Goal: Transaction & Acquisition: Purchase product/service

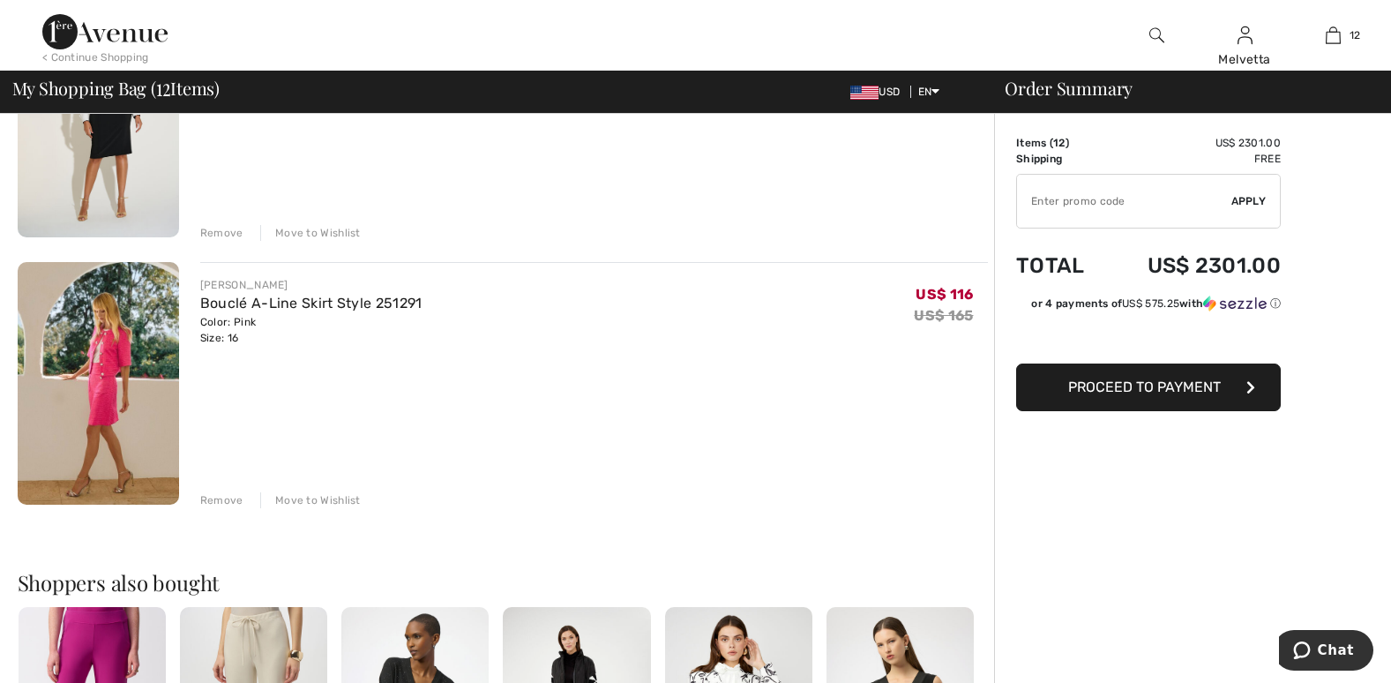
scroll to position [3021, 0]
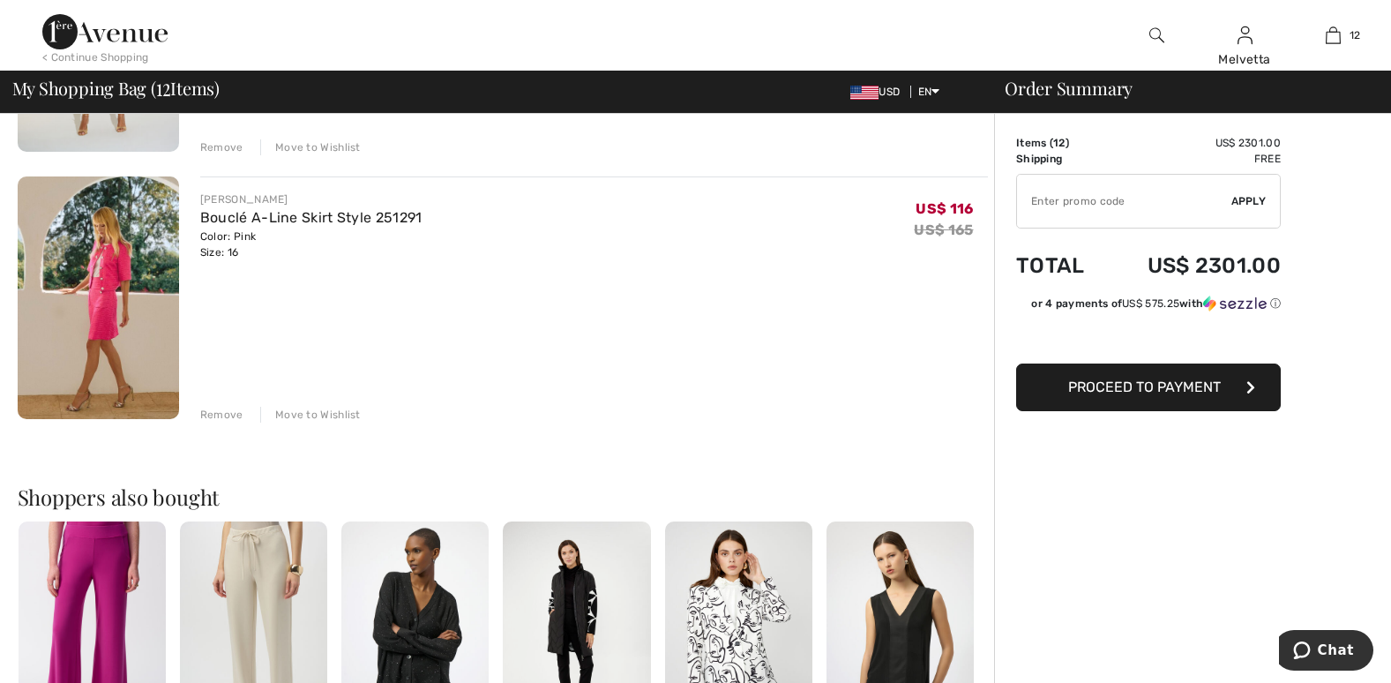
click at [223, 416] on div "Remove" at bounding box center [221, 415] width 43 height 16
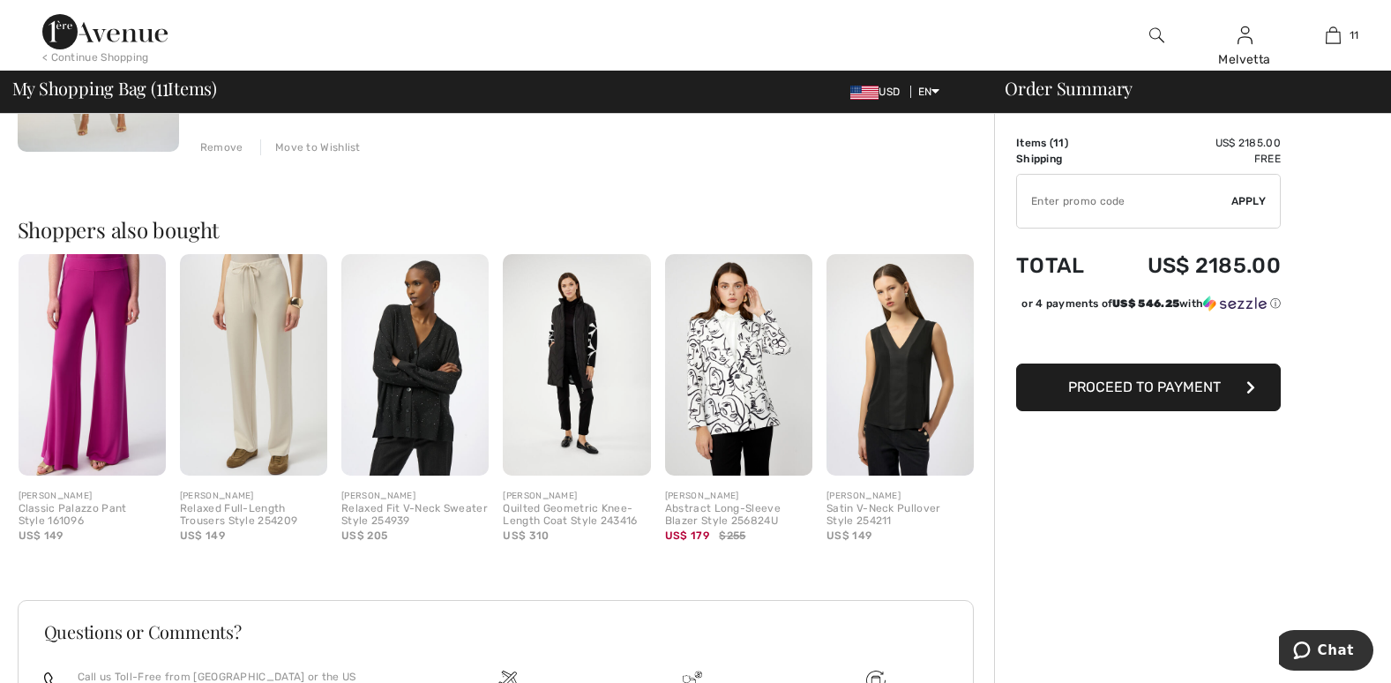
click at [730, 386] on img at bounding box center [738, 364] width 147 height 221
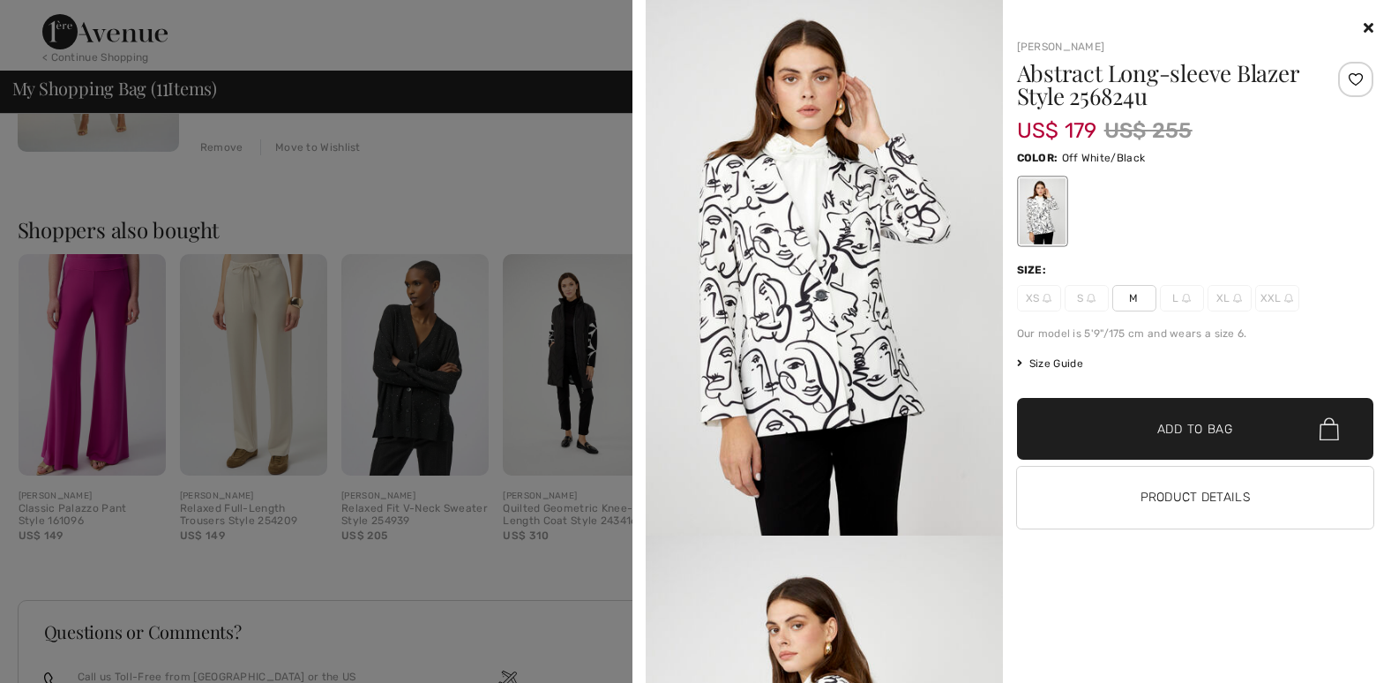
click at [1364, 26] on icon at bounding box center [1369, 27] width 10 height 14
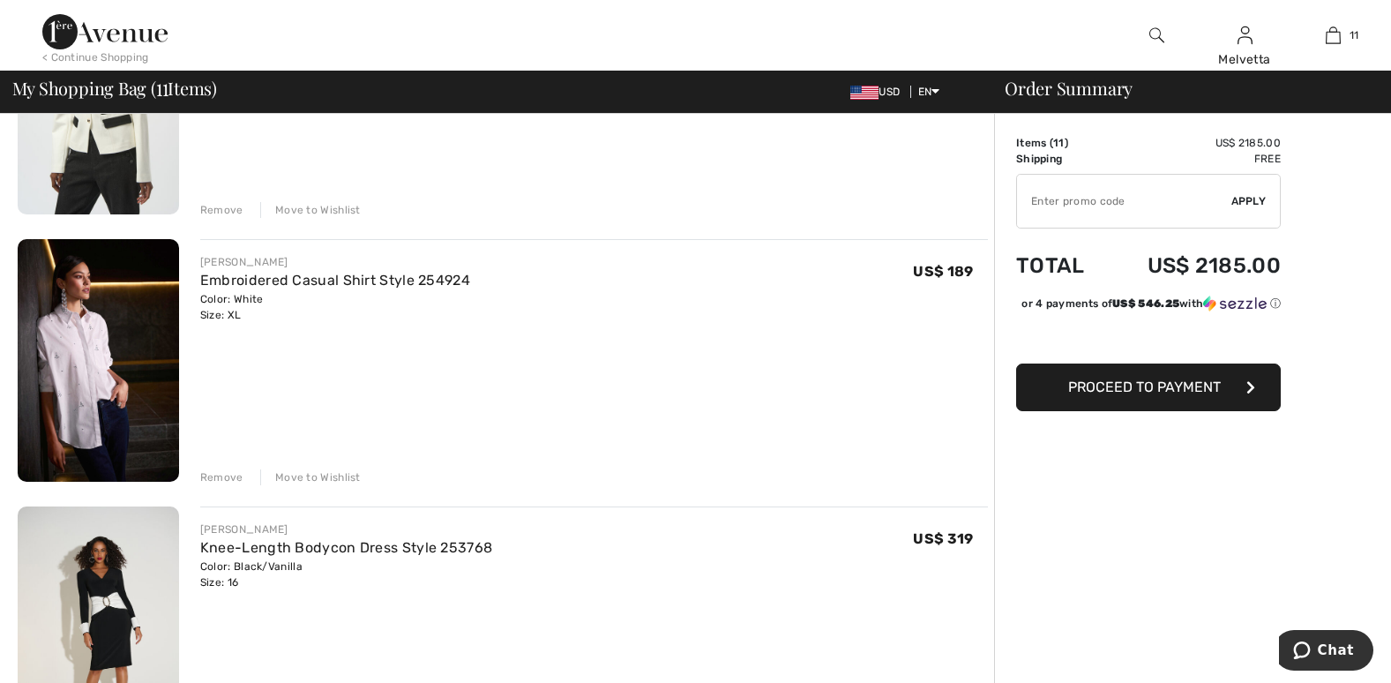
scroll to position [1826, 0]
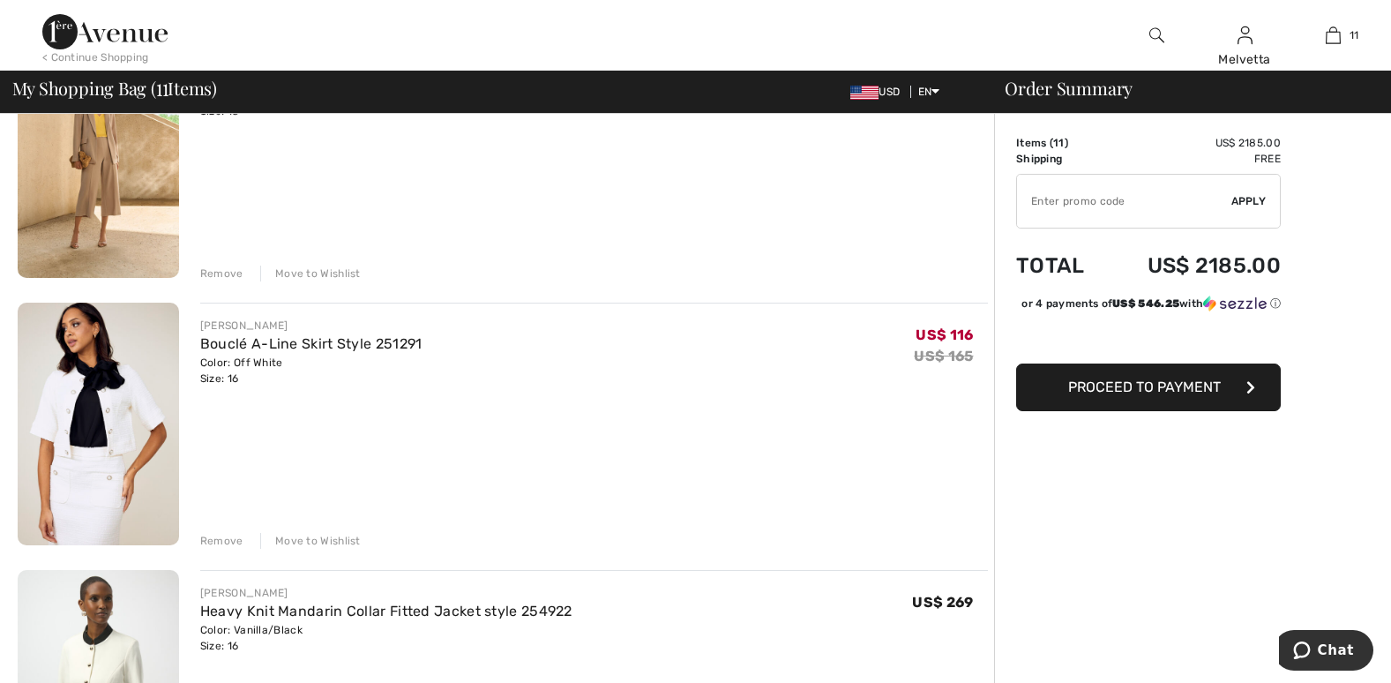
click at [219, 541] on div "Remove" at bounding box center [221, 541] width 43 height 16
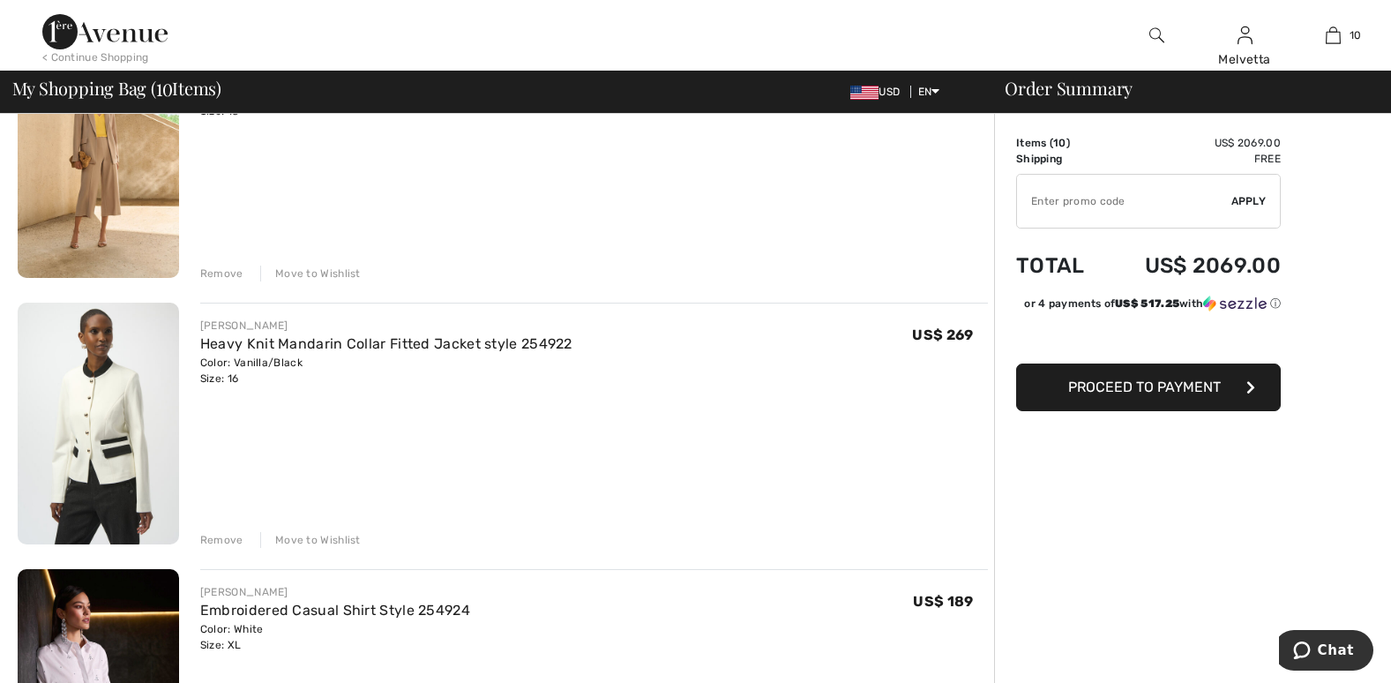
click at [219, 541] on div "Remove" at bounding box center [221, 540] width 43 height 16
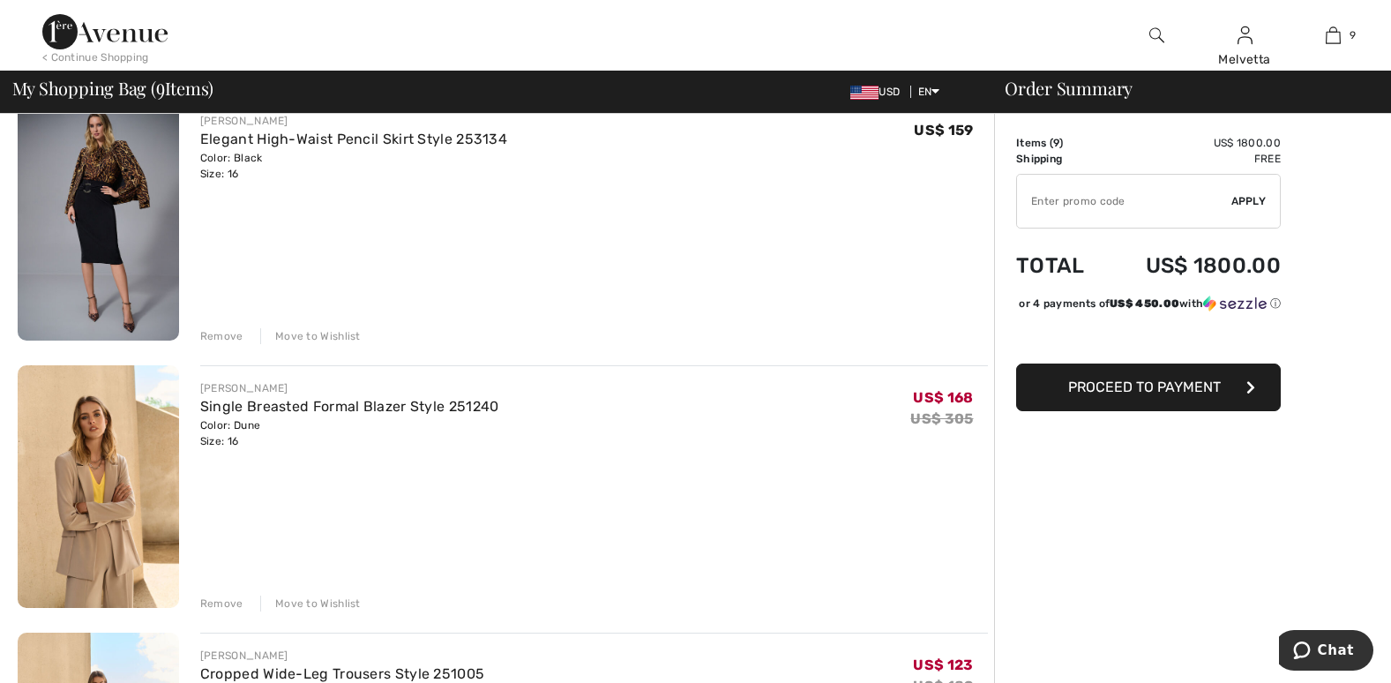
scroll to position [632, 0]
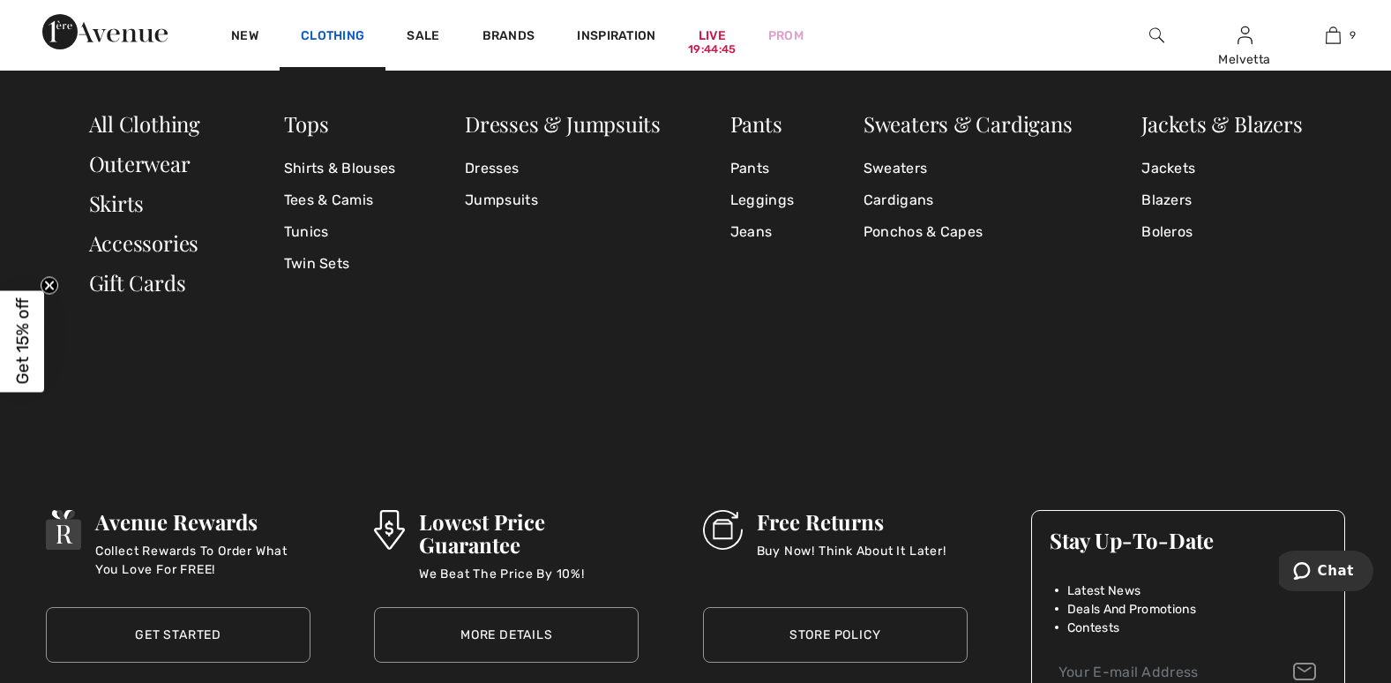
click at [339, 30] on link "Clothing" at bounding box center [333, 37] width 64 height 19
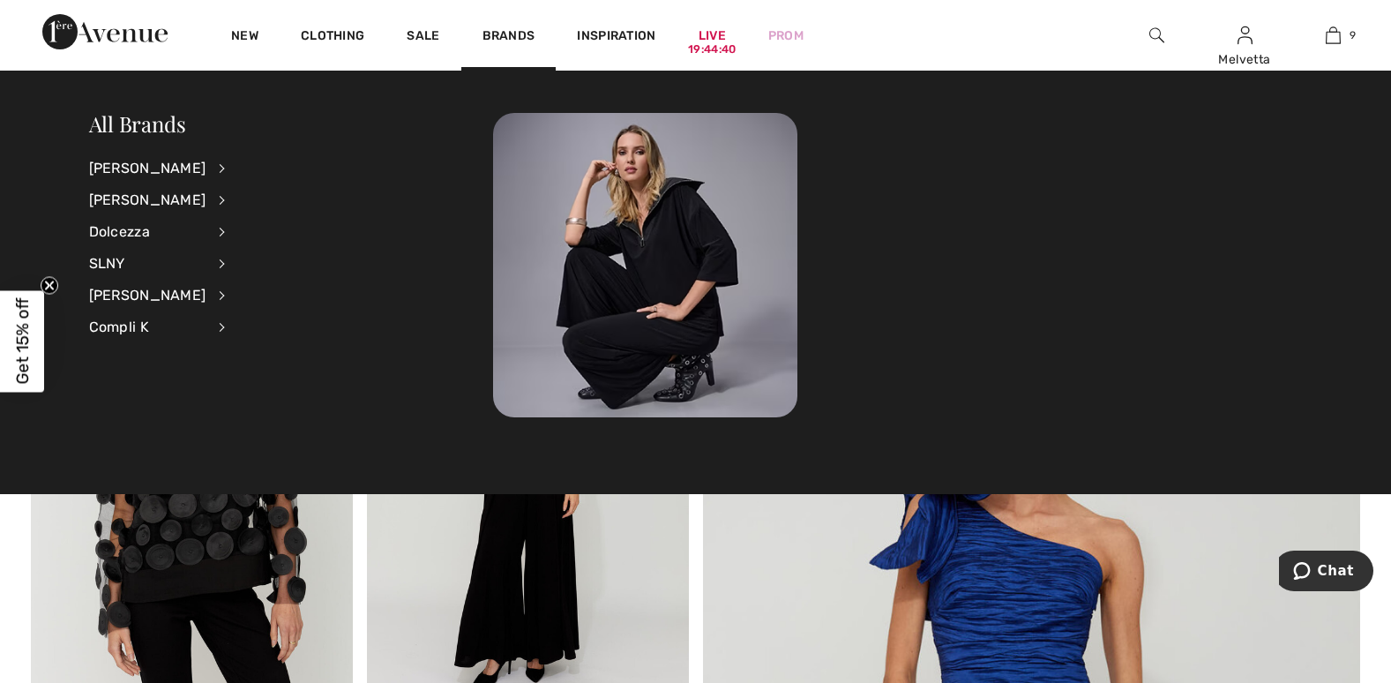
click at [479, 42] on div "Brands" at bounding box center [508, 35] width 95 height 71
click at [162, 163] on div "[PERSON_NAME]" at bounding box center [147, 169] width 117 height 32
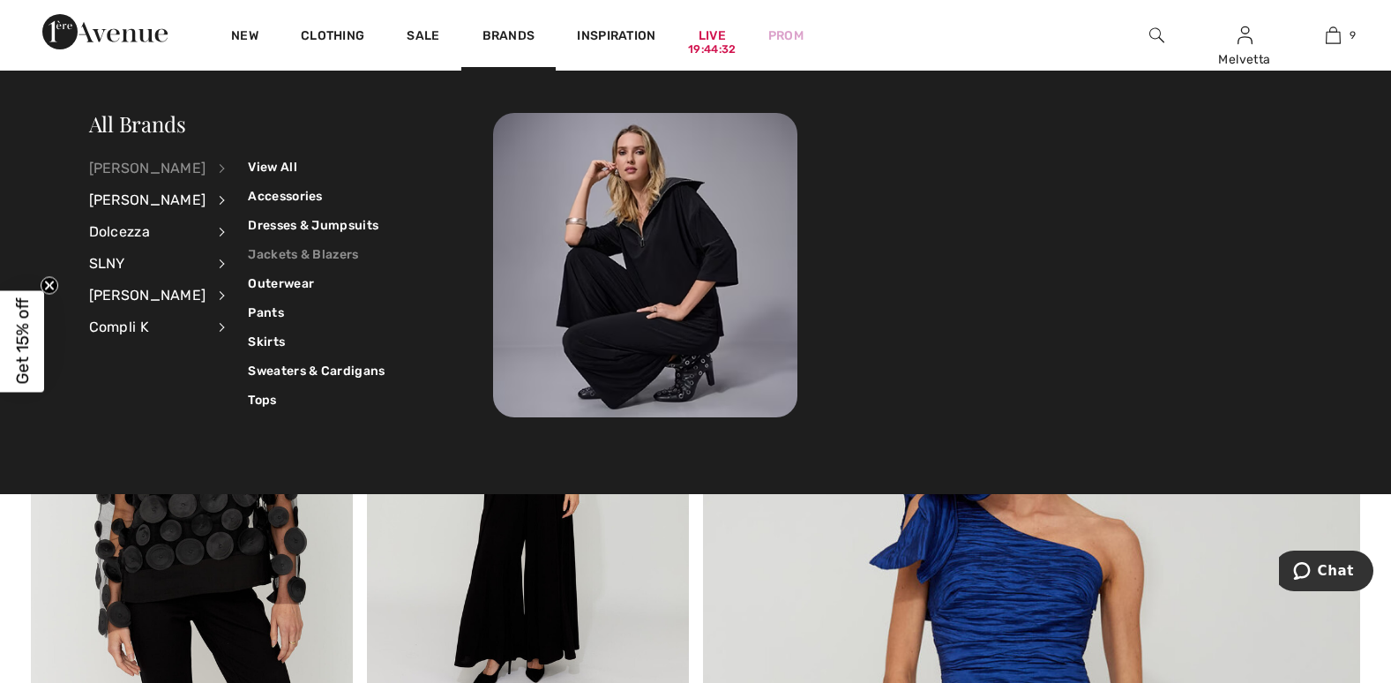
click at [275, 251] on link "Jackets & Blazers" at bounding box center [316, 254] width 137 height 29
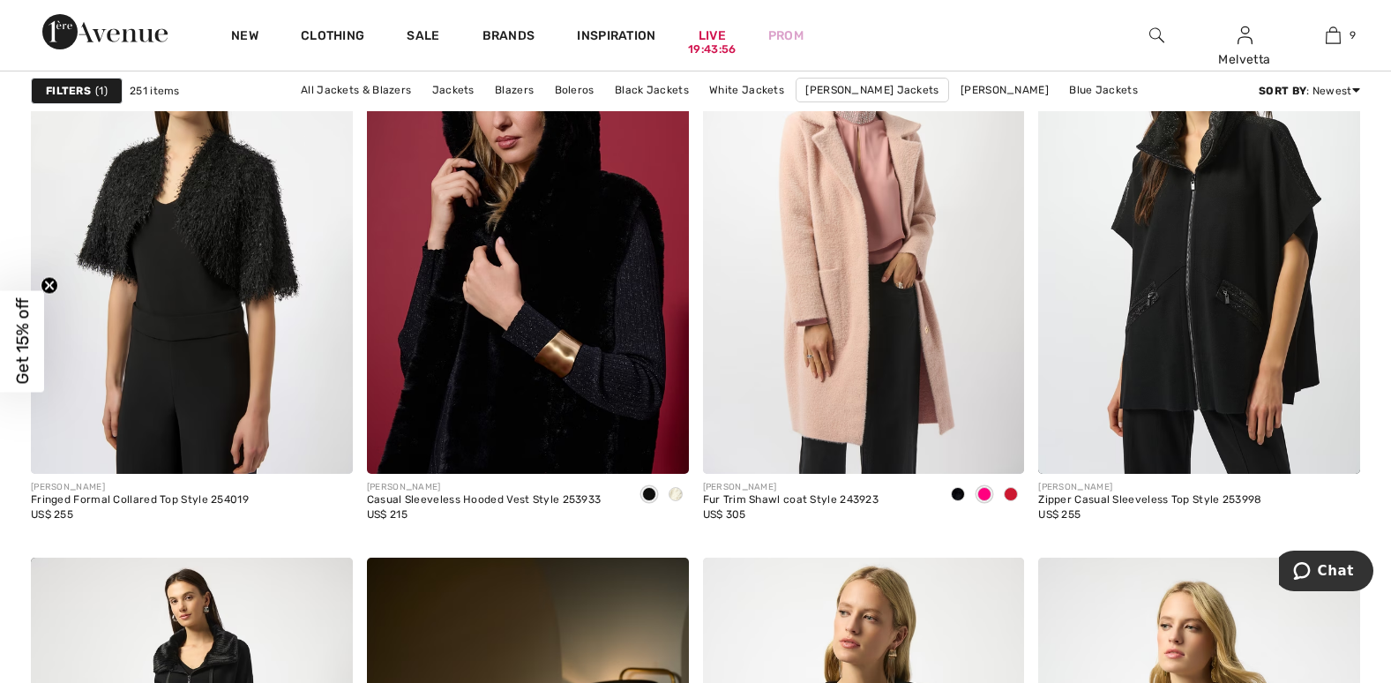
scroll to position [8362, 0]
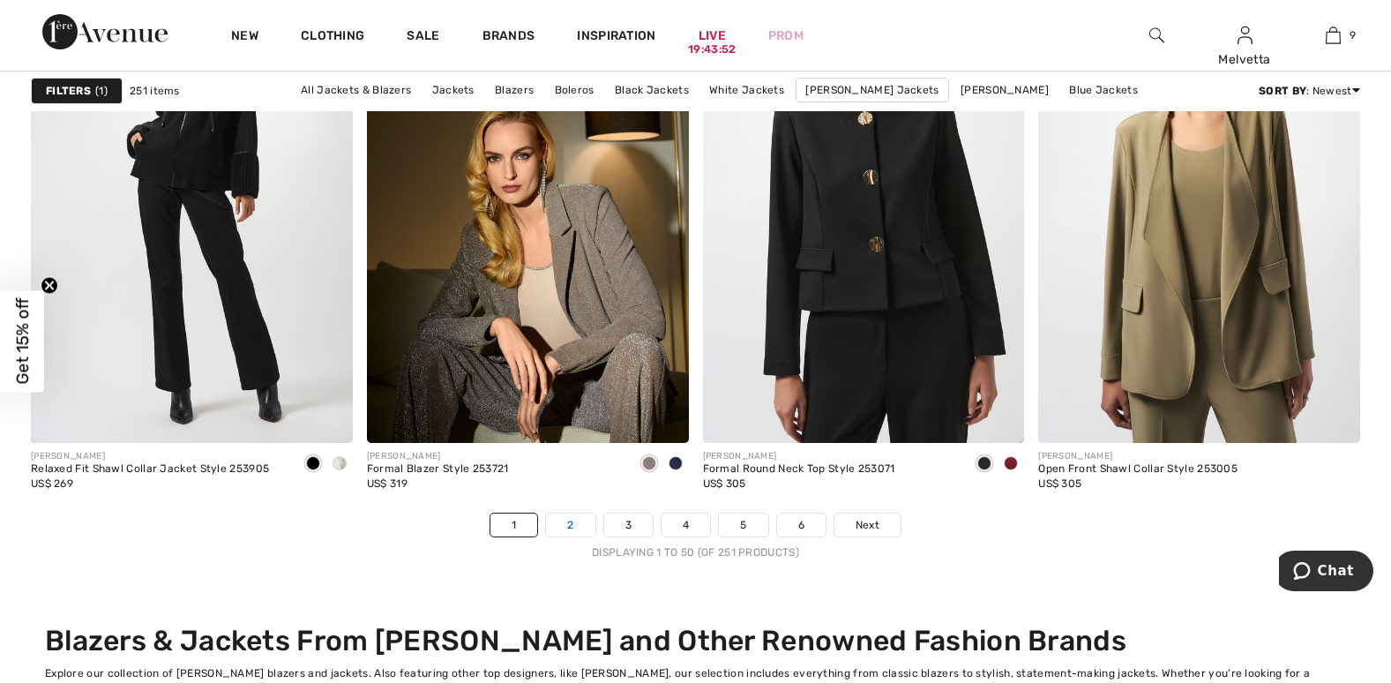
click at [571, 528] on link "2" at bounding box center [570, 524] width 49 height 23
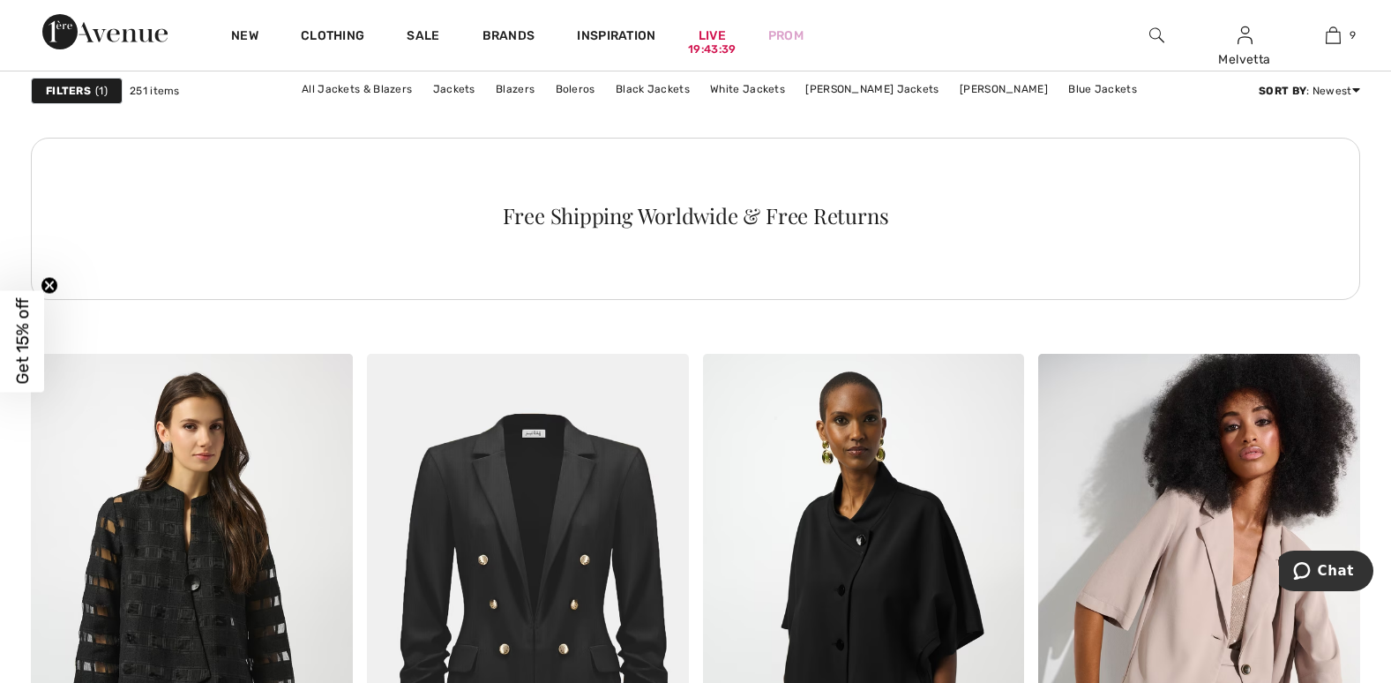
scroll to position [2986, 0]
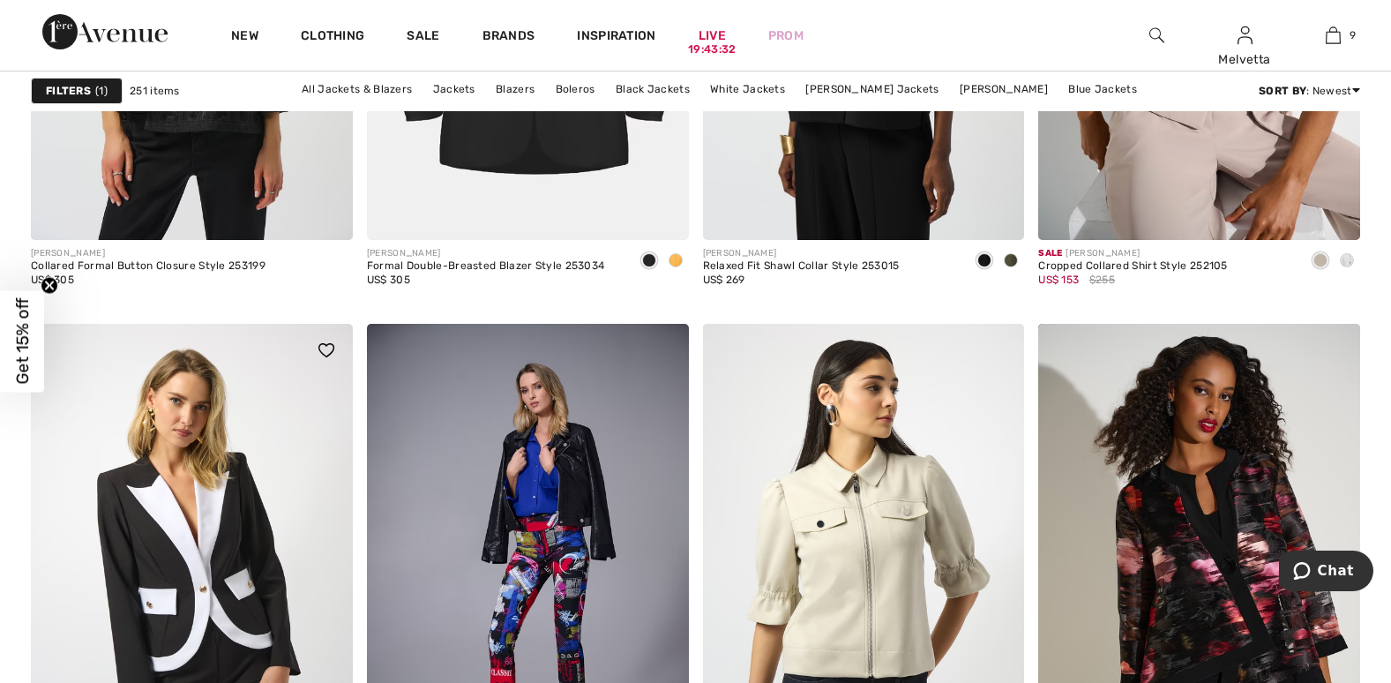
click at [243, 494] on img at bounding box center [192, 565] width 322 height 483
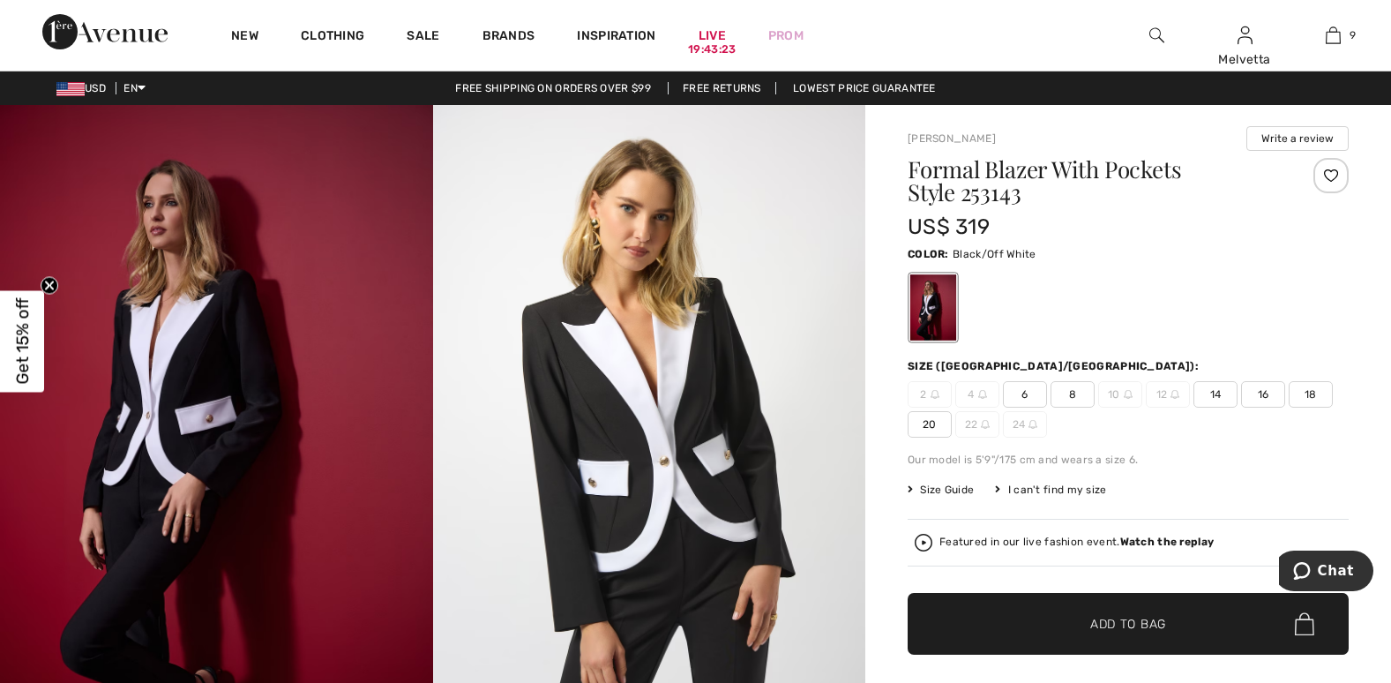
click at [924, 543] on img at bounding box center [924, 543] width 18 height 18
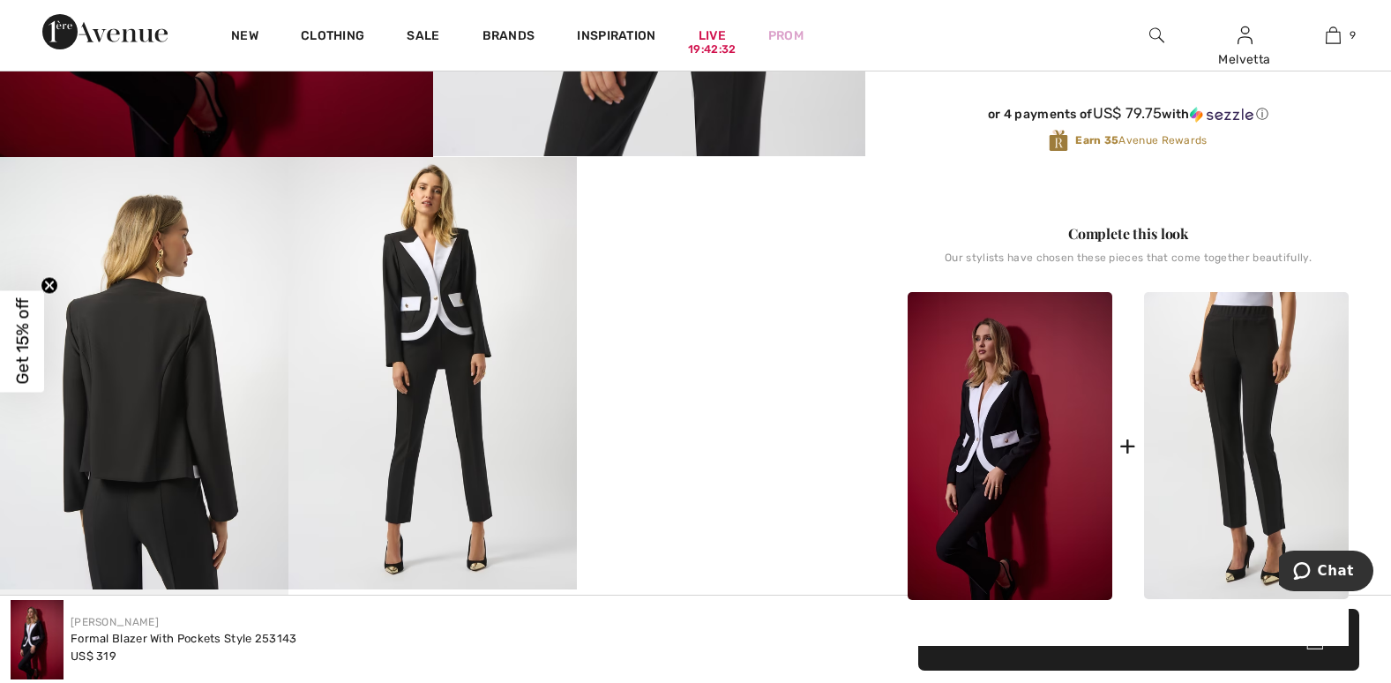
click at [1244, 521] on img at bounding box center [1246, 446] width 205 height 308
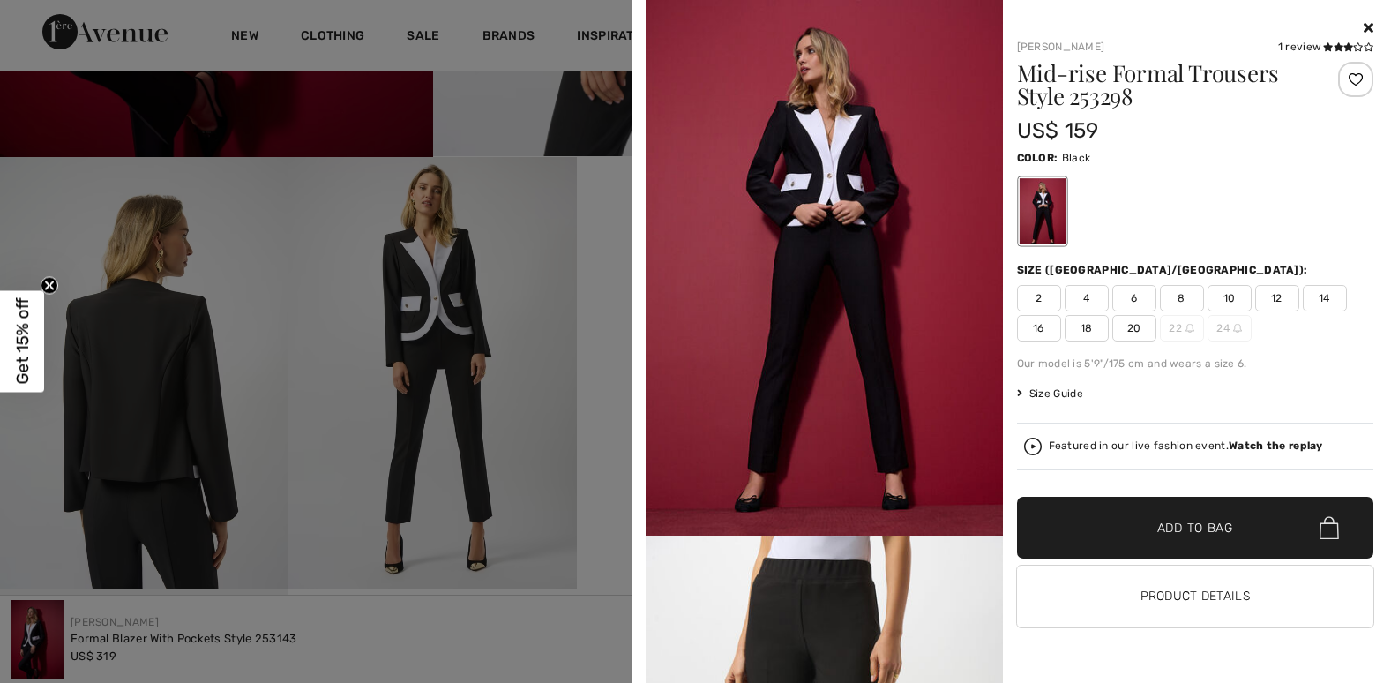
scroll to position [1195, 0]
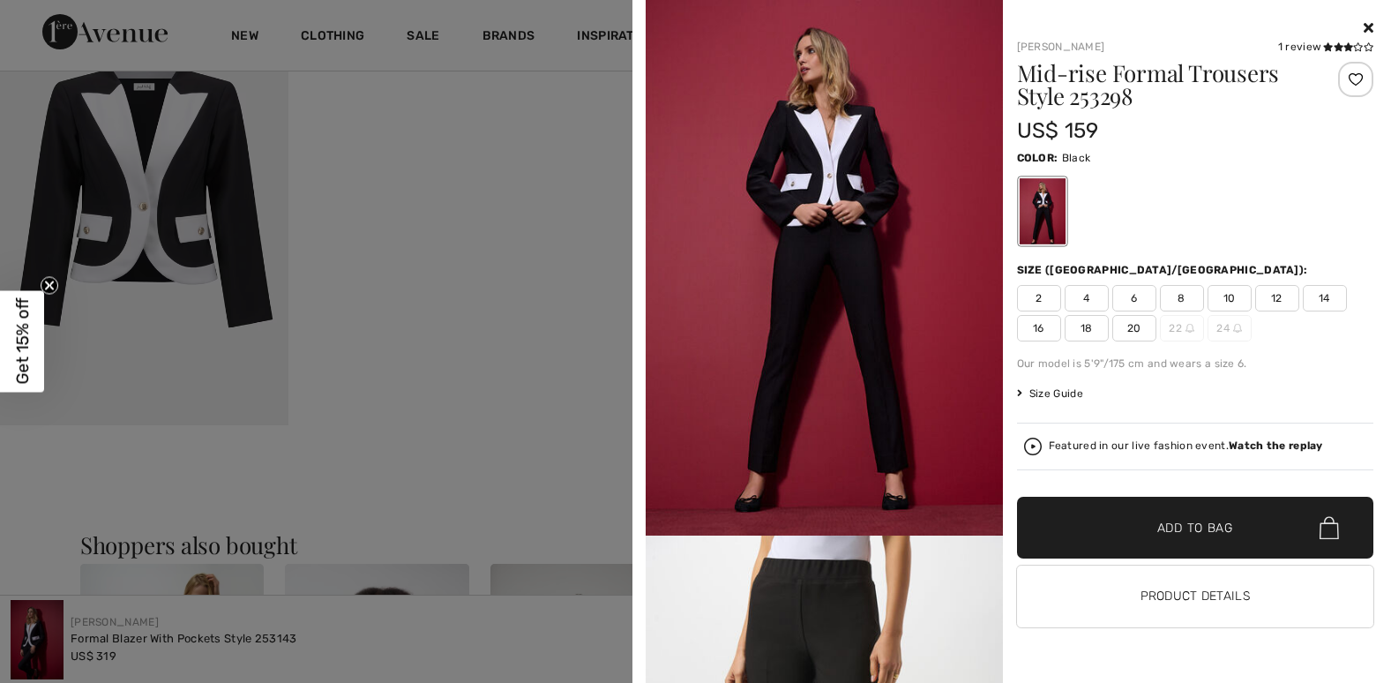
click at [1037, 322] on span "16" at bounding box center [1039, 328] width 44 height 26
click at [1130, 520] on span "✔ Added to Bag" at bounding box center [1169, 528] width 108 height 19
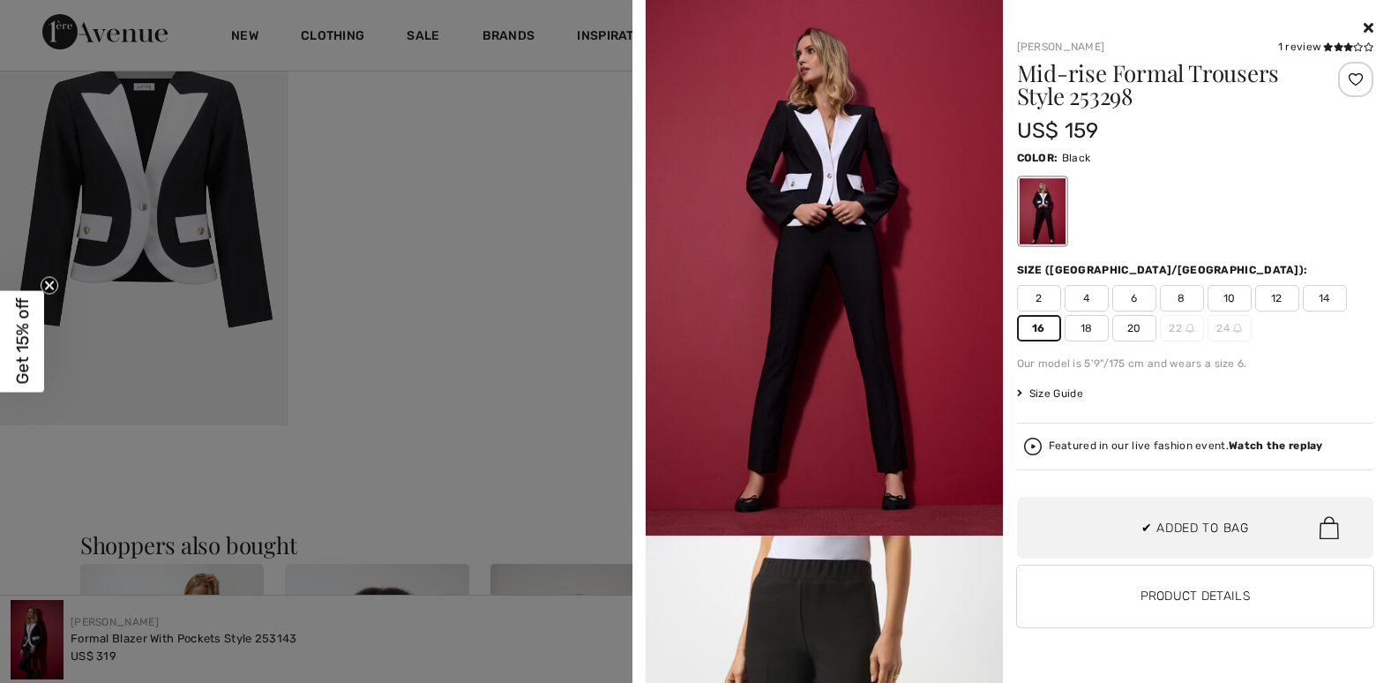
scroll to position [1156, 0]
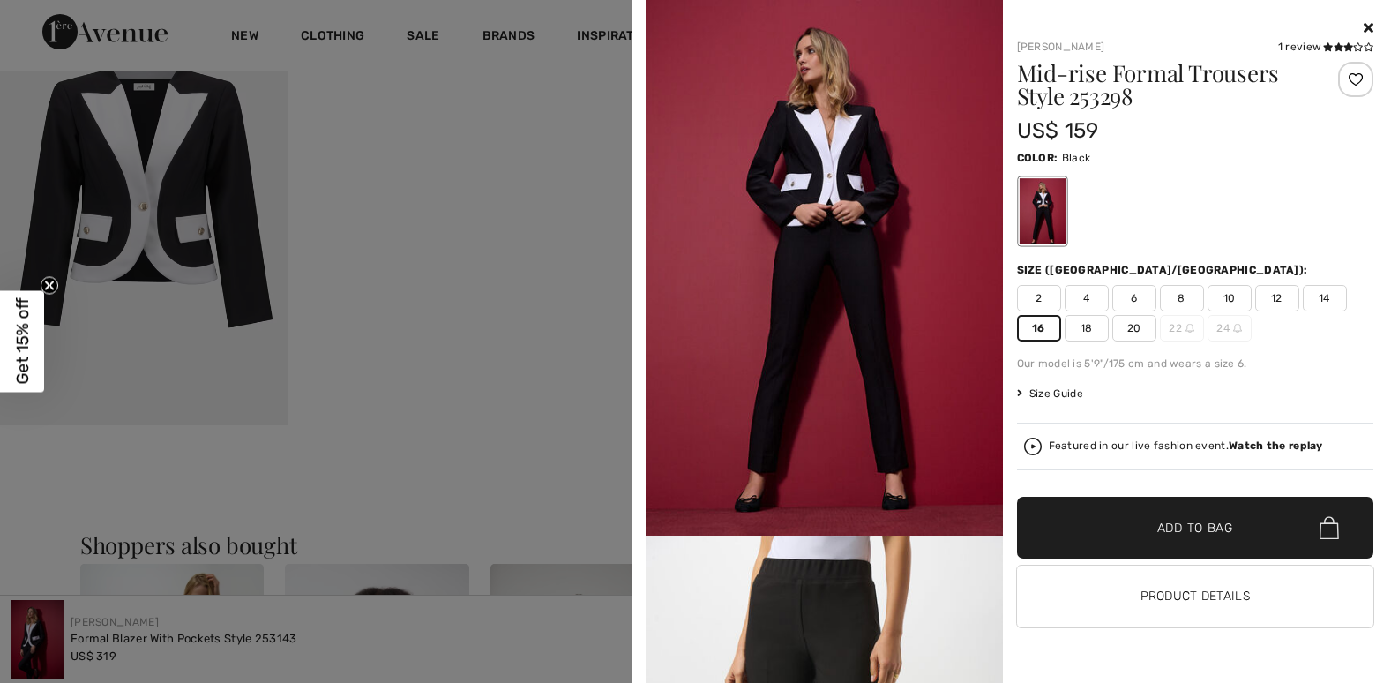
click at [461, 397] on div at bounding box center [695, 341] width 1391 height 683
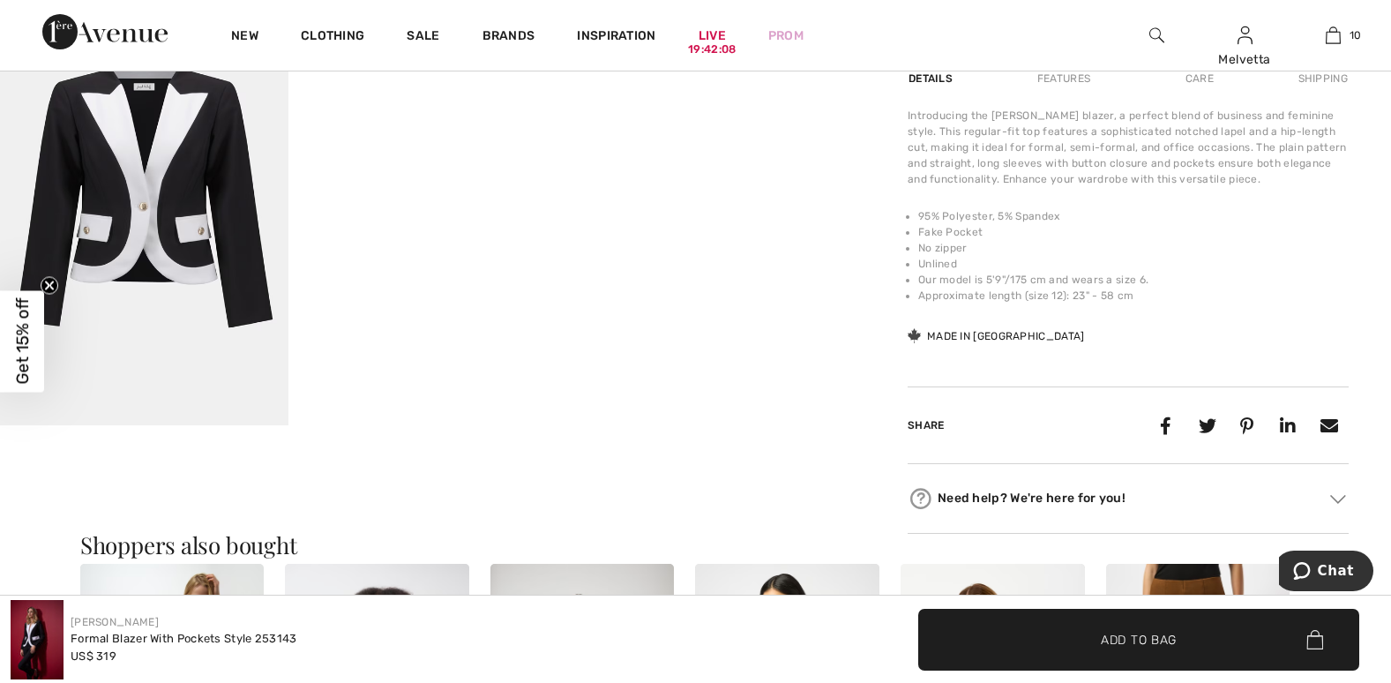
click at [157, 223] on img at bounding box center [144, 208] width 288 height 433
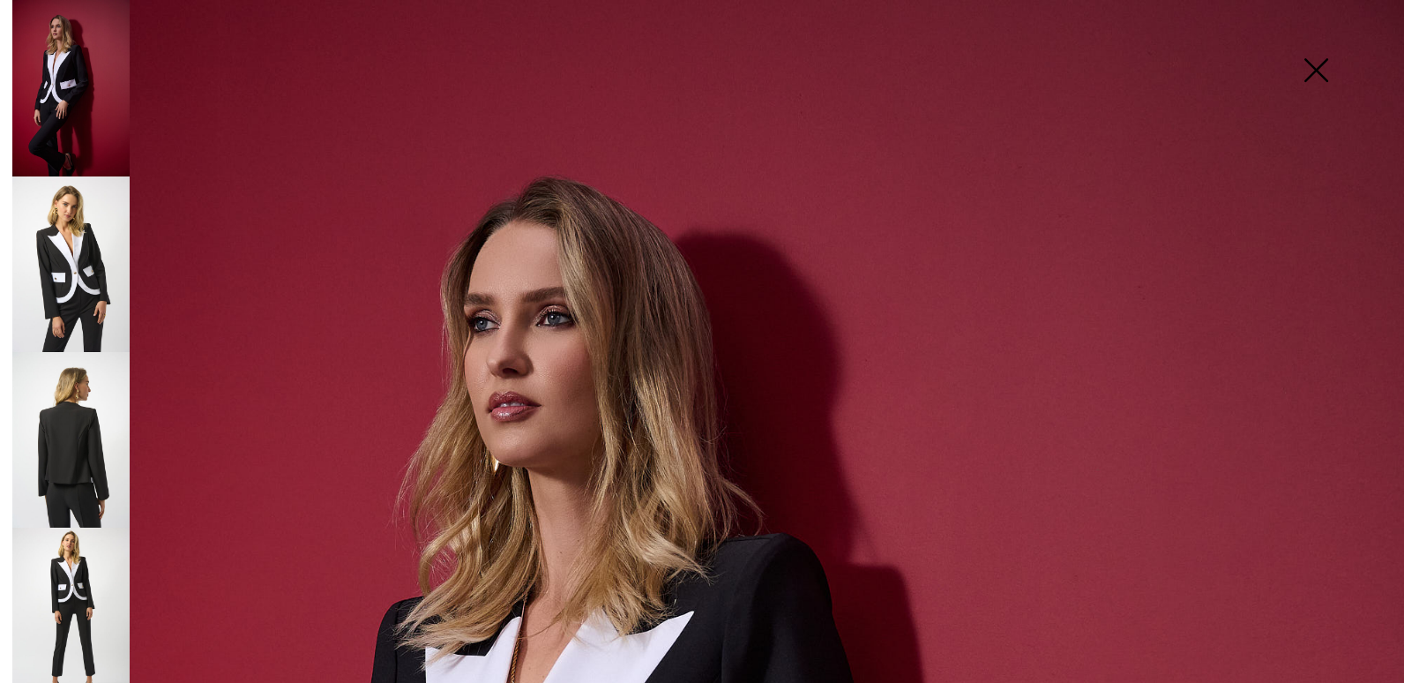
scroll to position [597, 0]
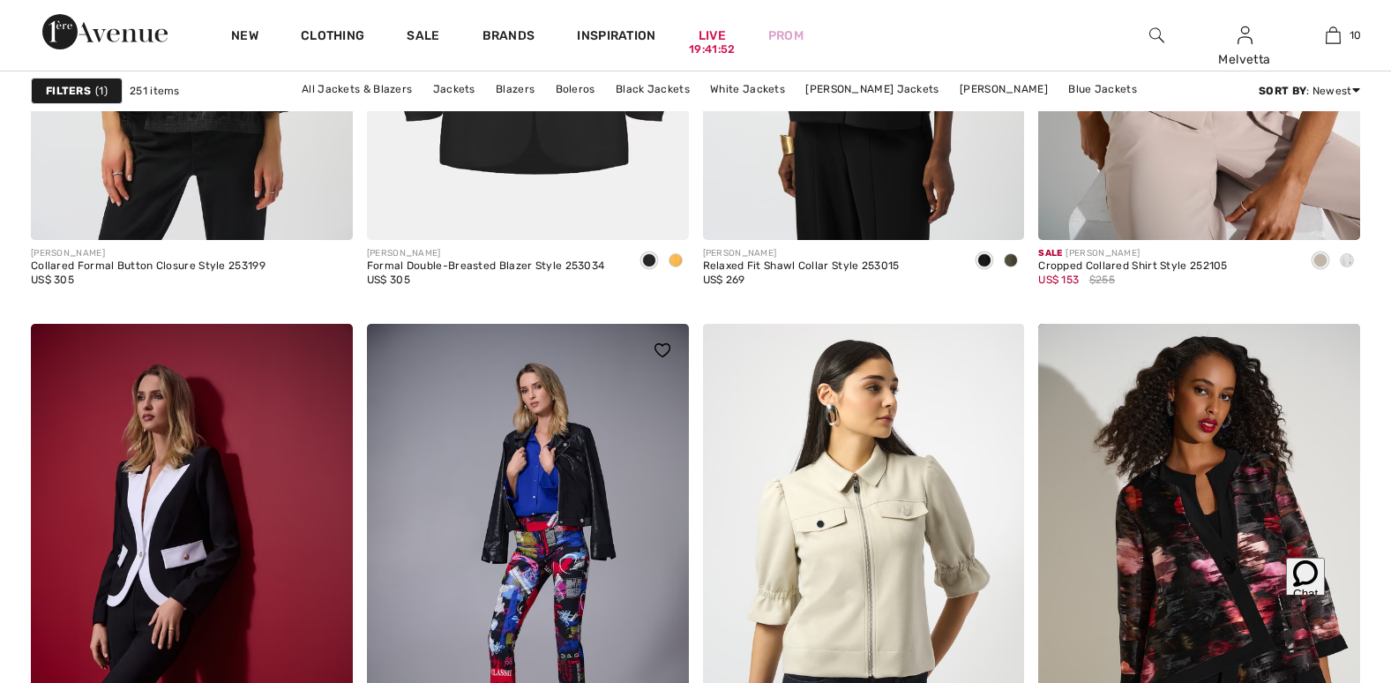
scroll to position [2986, 0]
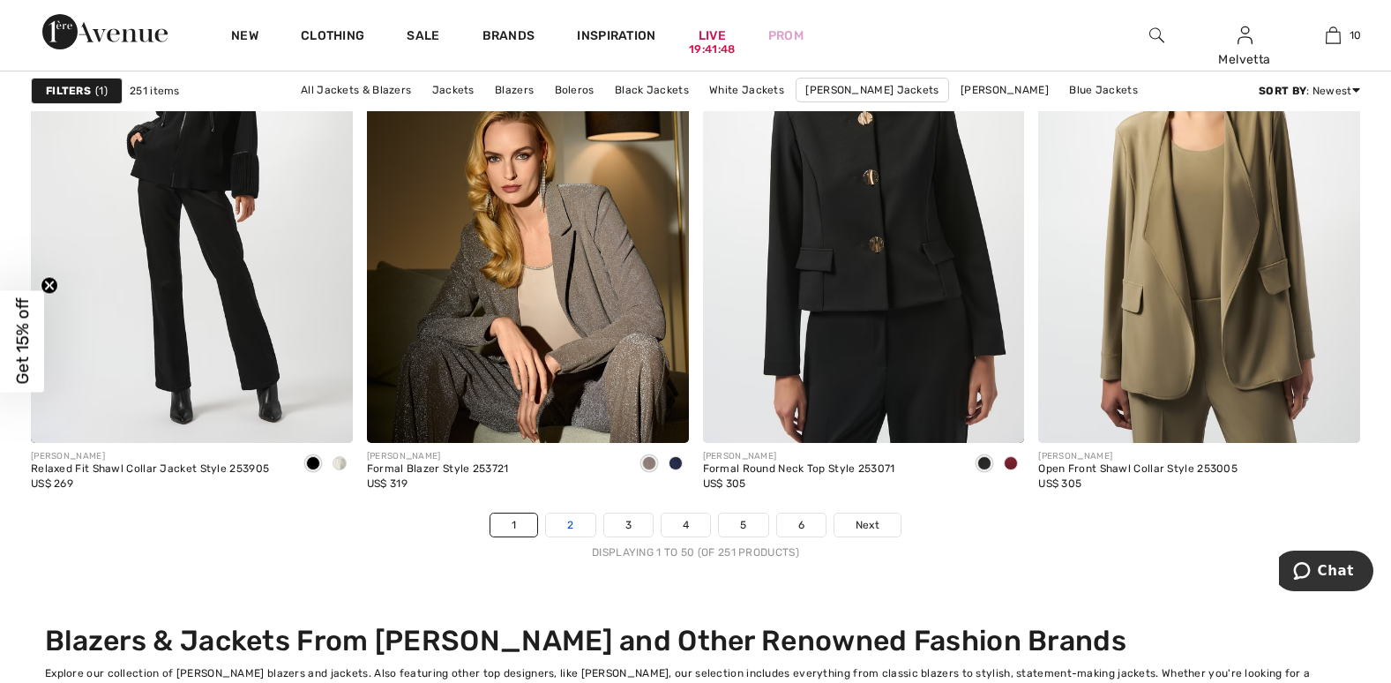
click at [565, 520] on link "2" at bounding box center [570, 524] width 49 height 23
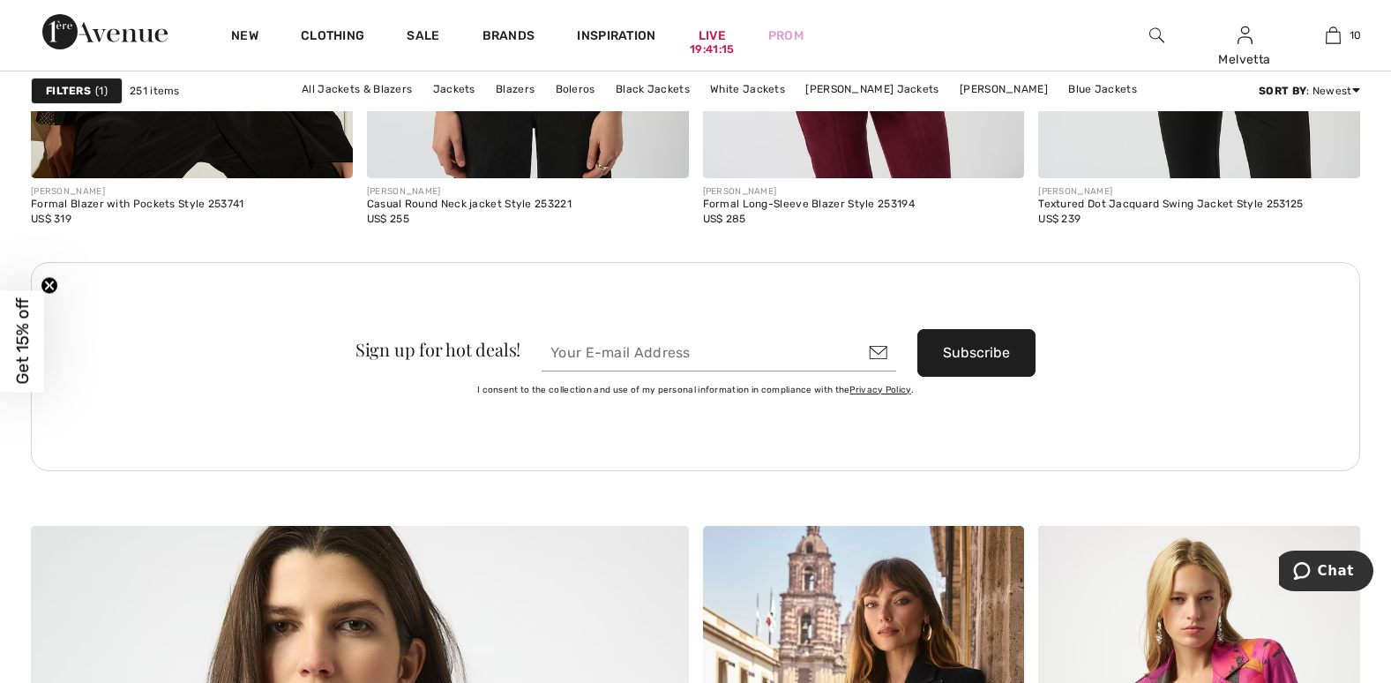
scroll to position [4778, 0]
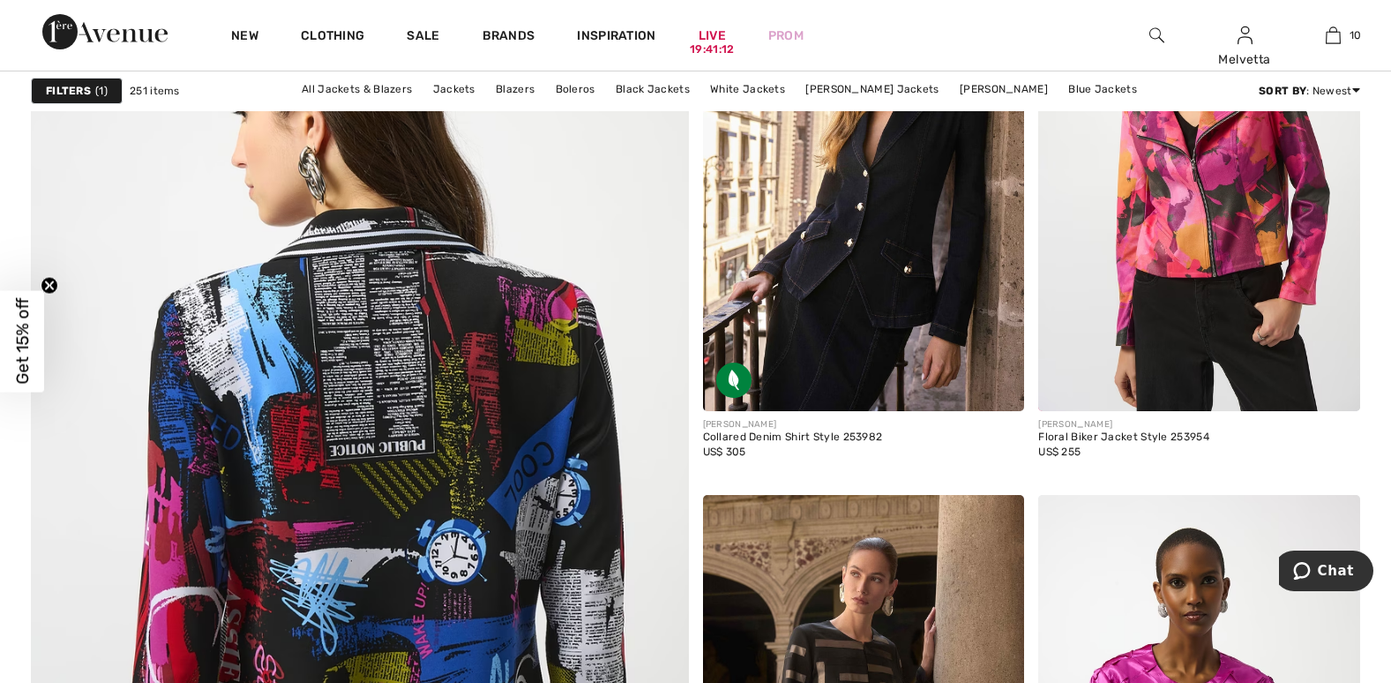
click at [333, 581] on img at bounding box center [360, 521] width 790 height 1184
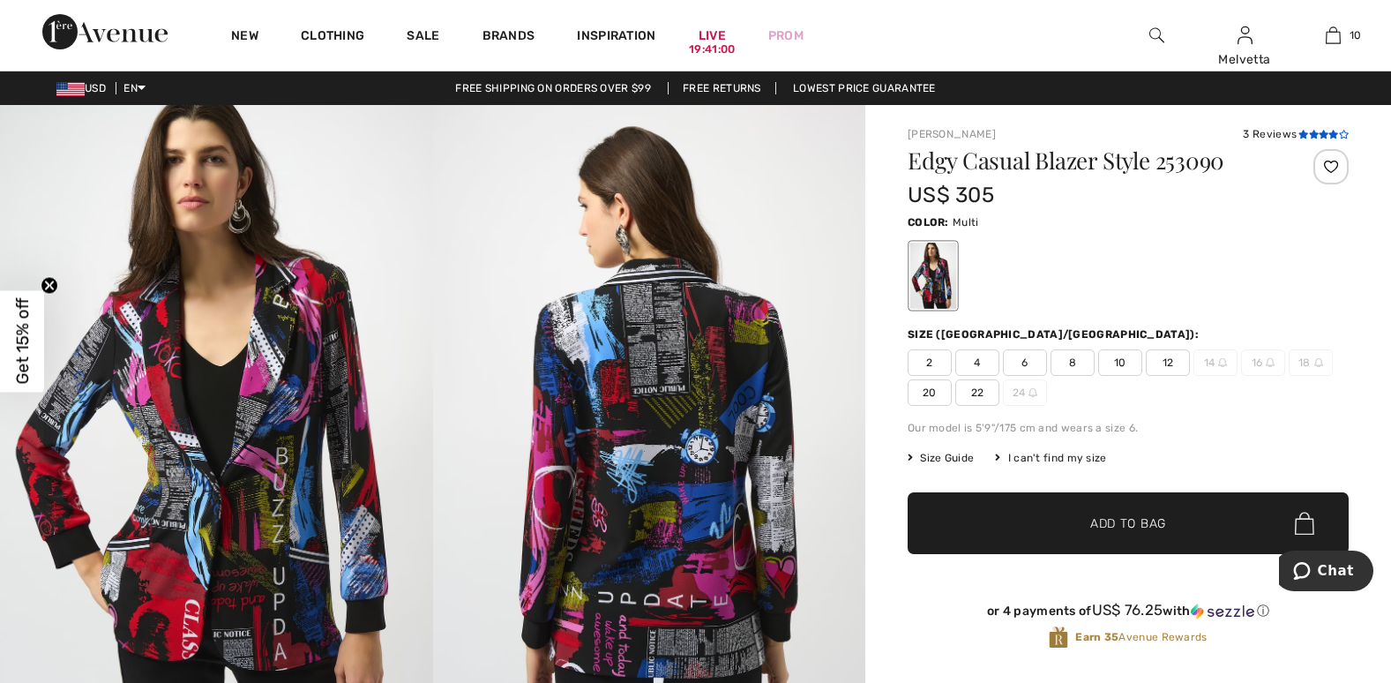
click at [1339, 132] on icon at bounding box center [1344, 134] width 10 height 9
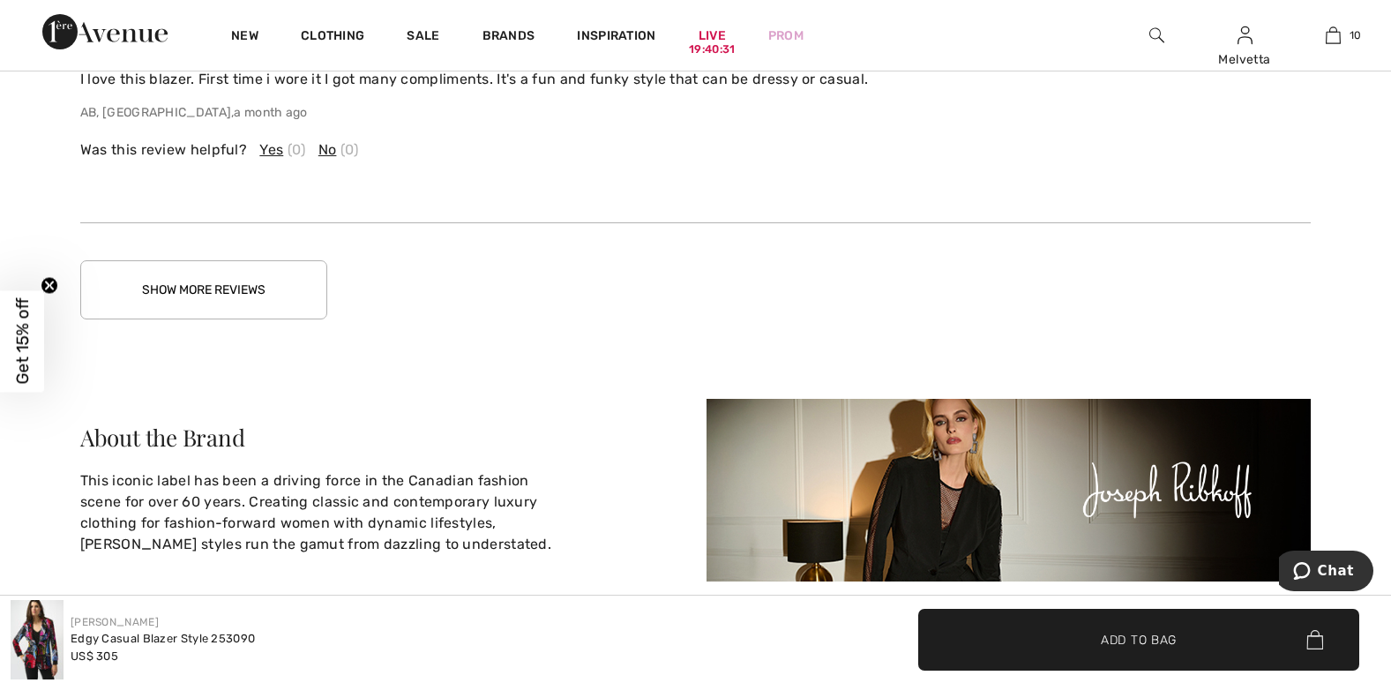
scroll to position [2796, 0]
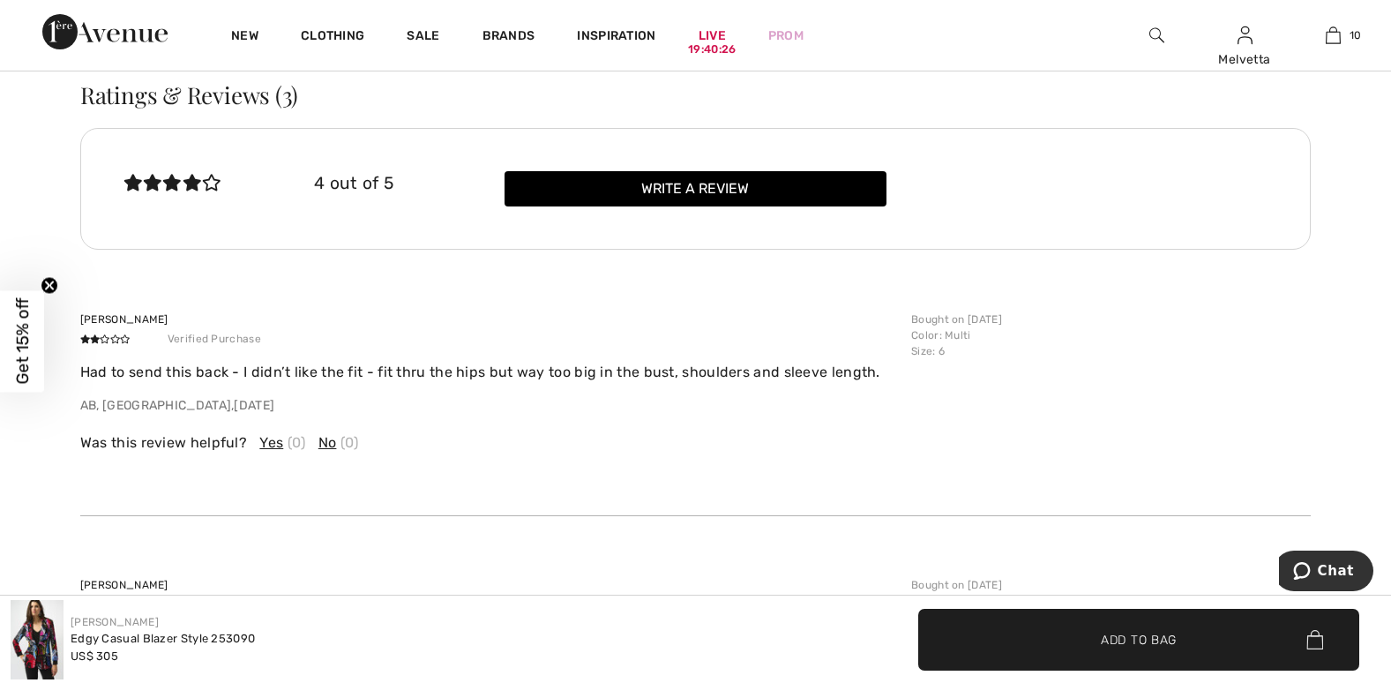
click at [119, 600] on icon at bounding box center [115, 604] width 10 height 9
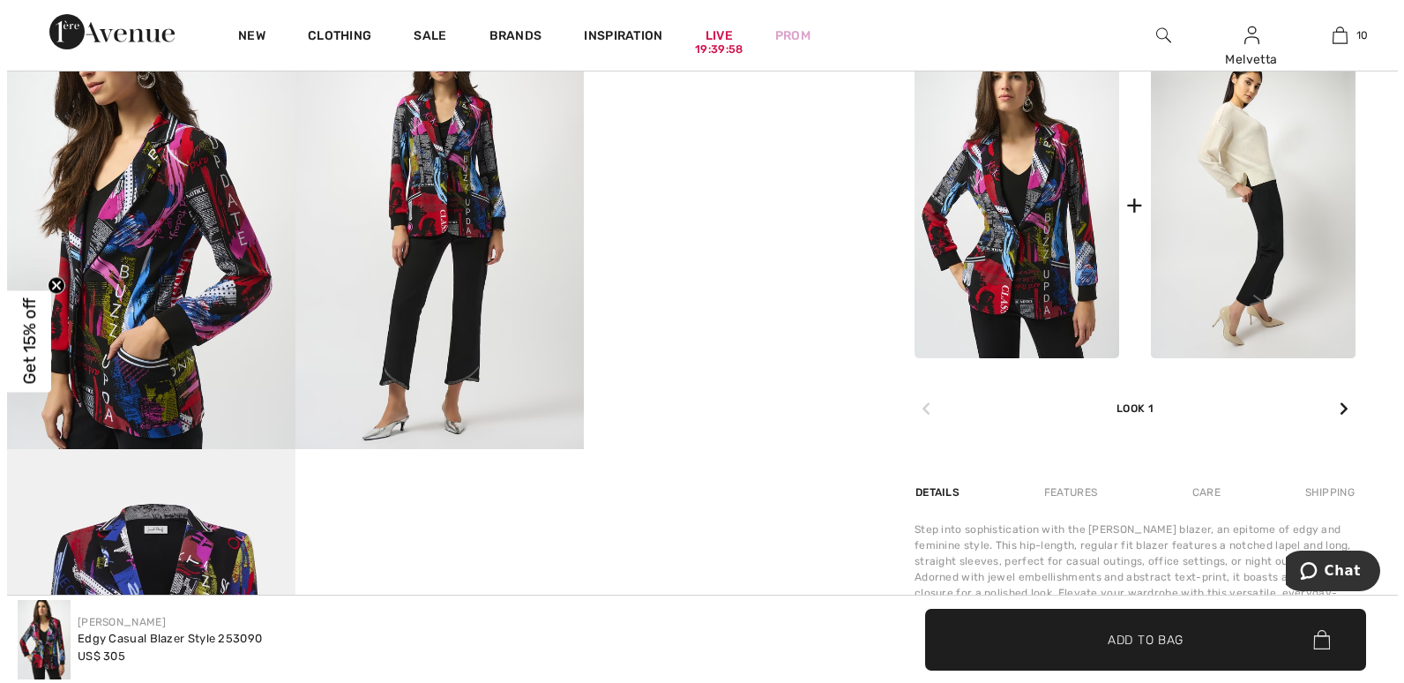
scroll to position [648, 0]
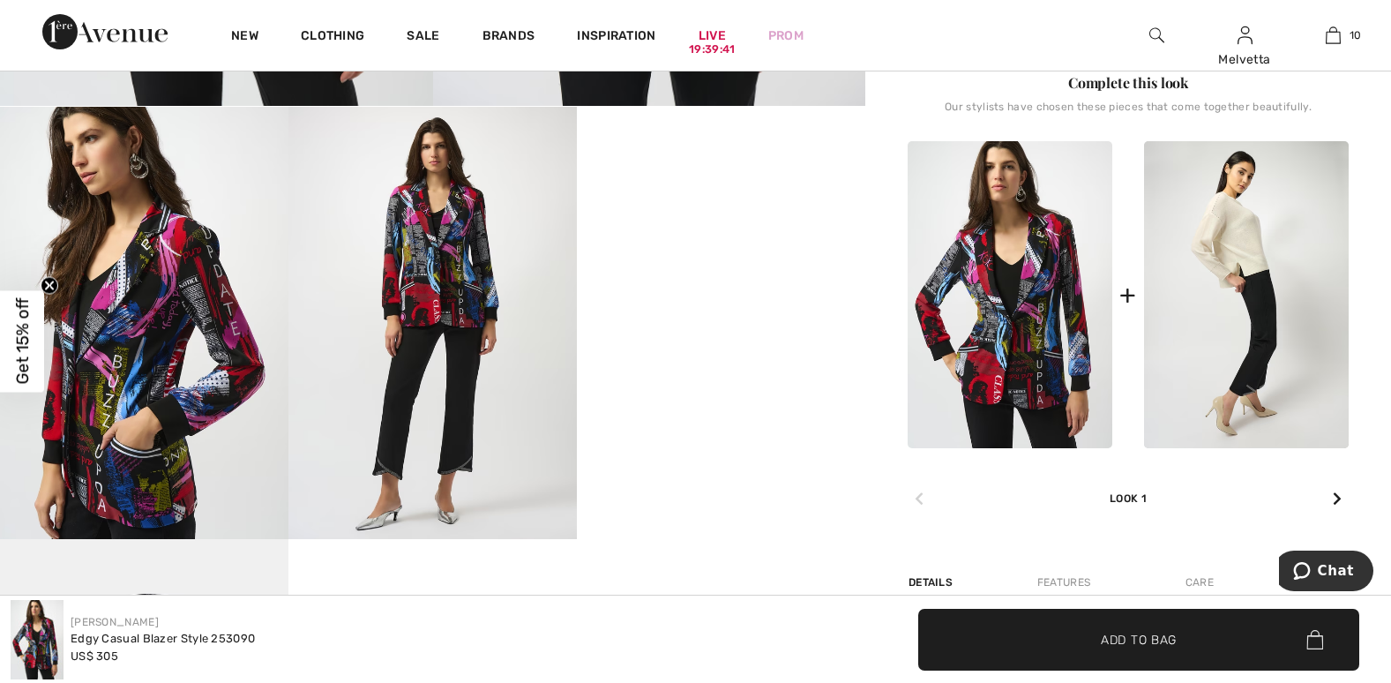
click at [1340, 133] on div "Complete this look Our stylists have chosen these pieces that come together bea…" at bounding box center [1128, 291] width 441 height 438
click at [697, 251] on video "Your browser does not support the video tag." at bounding box center [721, 179] width 288 height 145
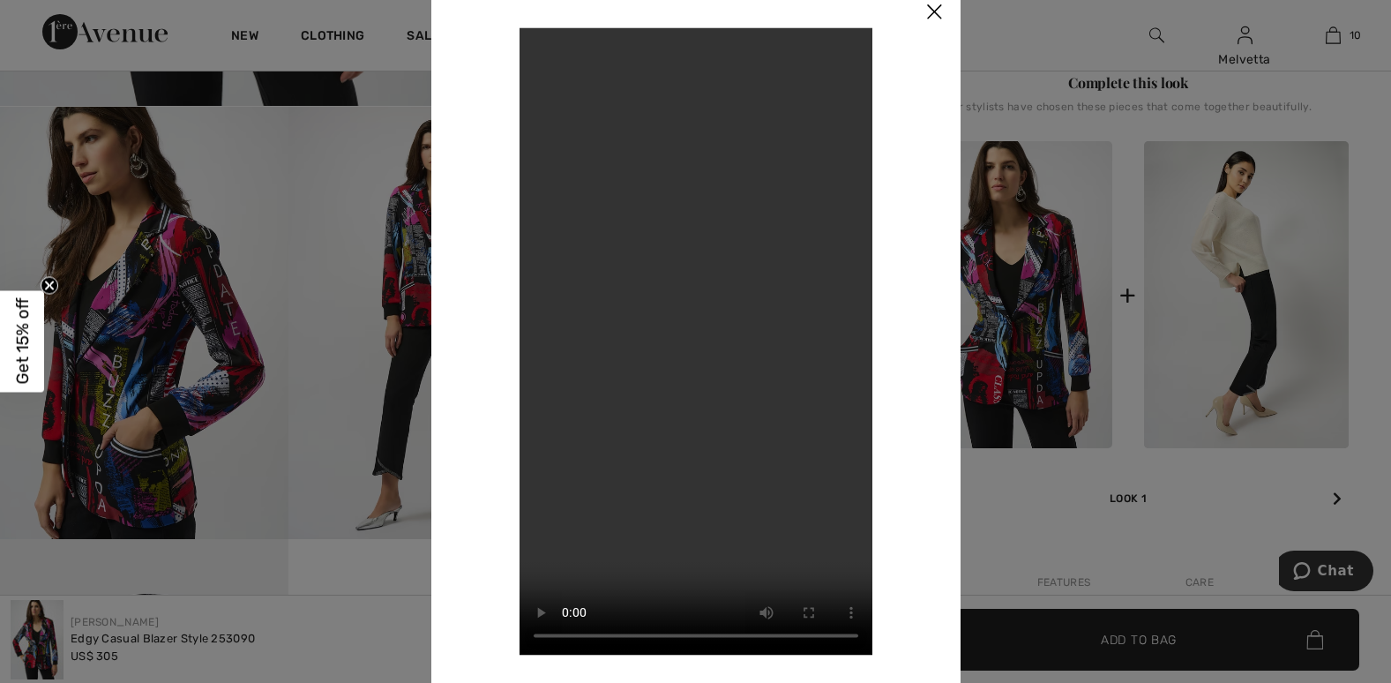
click at [934, 11] on img at bounding box center [934, 12] width 53 height 55
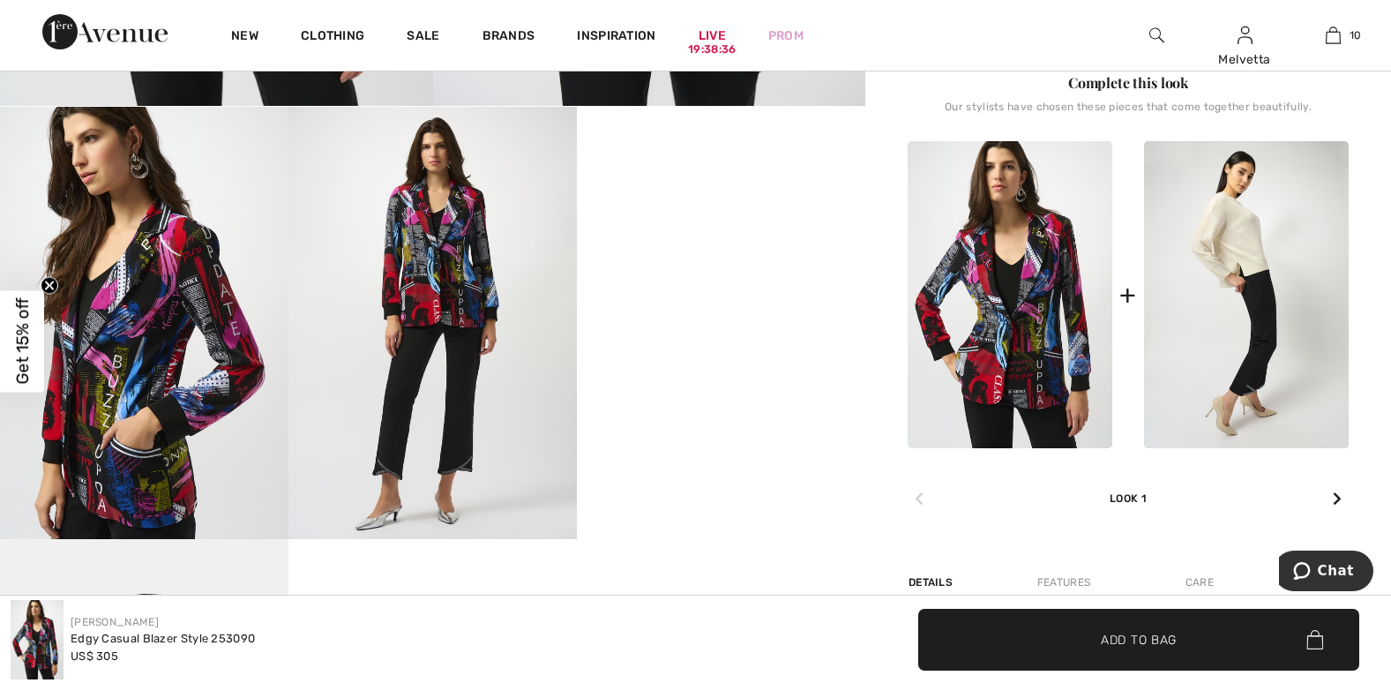
click at [860, 27] on div "New Clothing Sale Brands Inspiration Live 19:38:36 Prom Melvetta Hi, [PERSON_NA…" at bounding box center [695, 35] width 1391 height 71
click at [505, 304] on img at bounding box center [432, 323] width 288 height 432
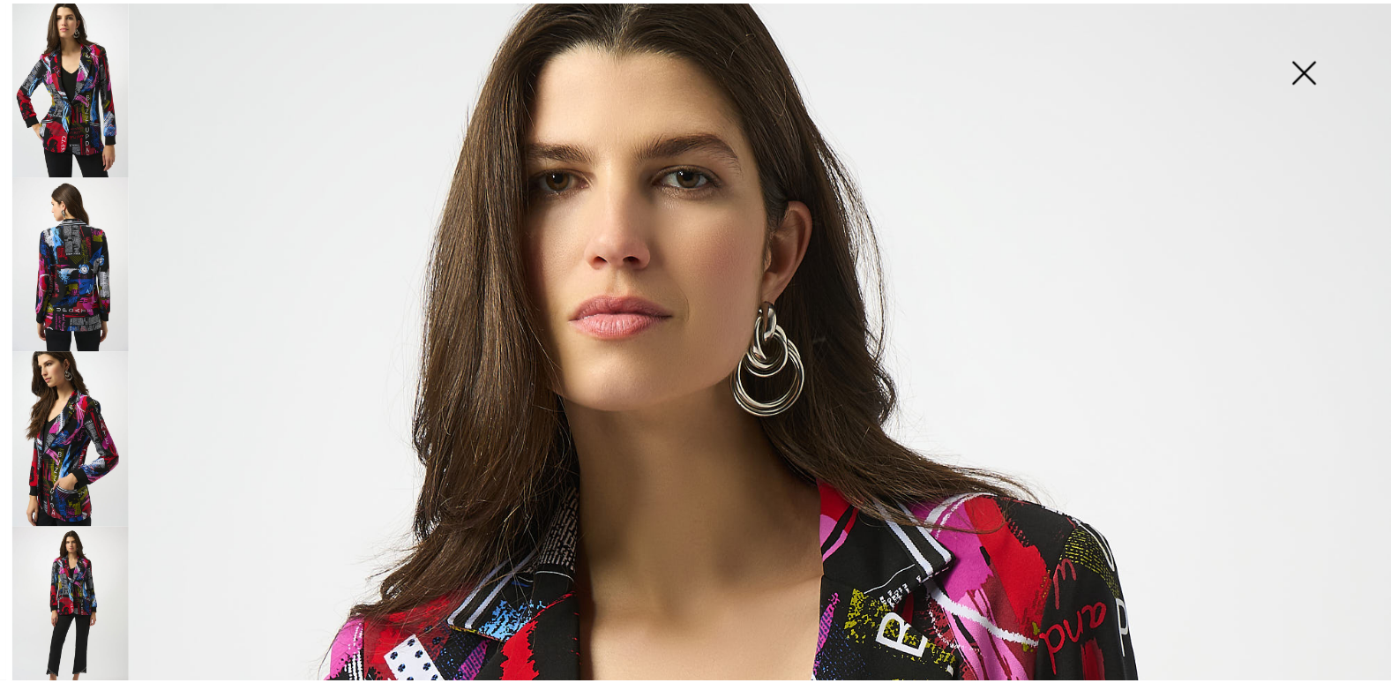
scroll to position [597, 0]
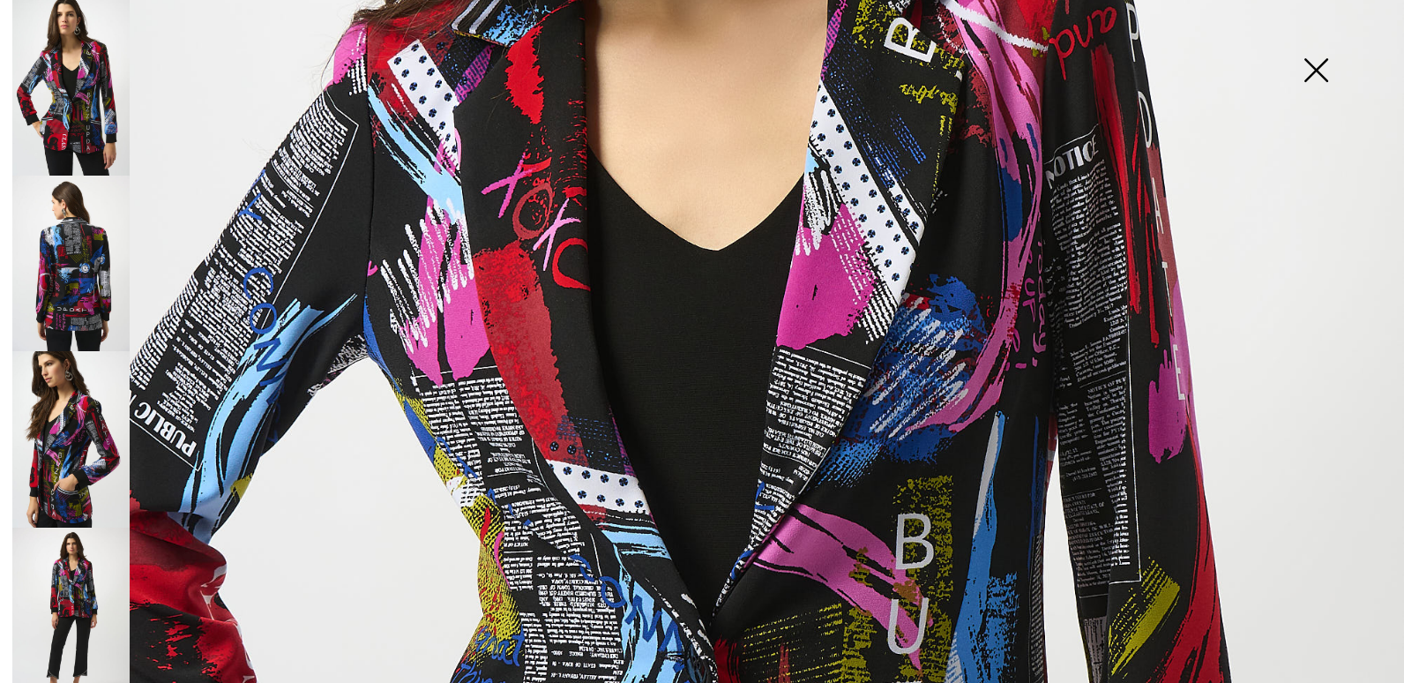
click at [989, 651] on img at bounding box center [702, 455] width 1404 height 2105
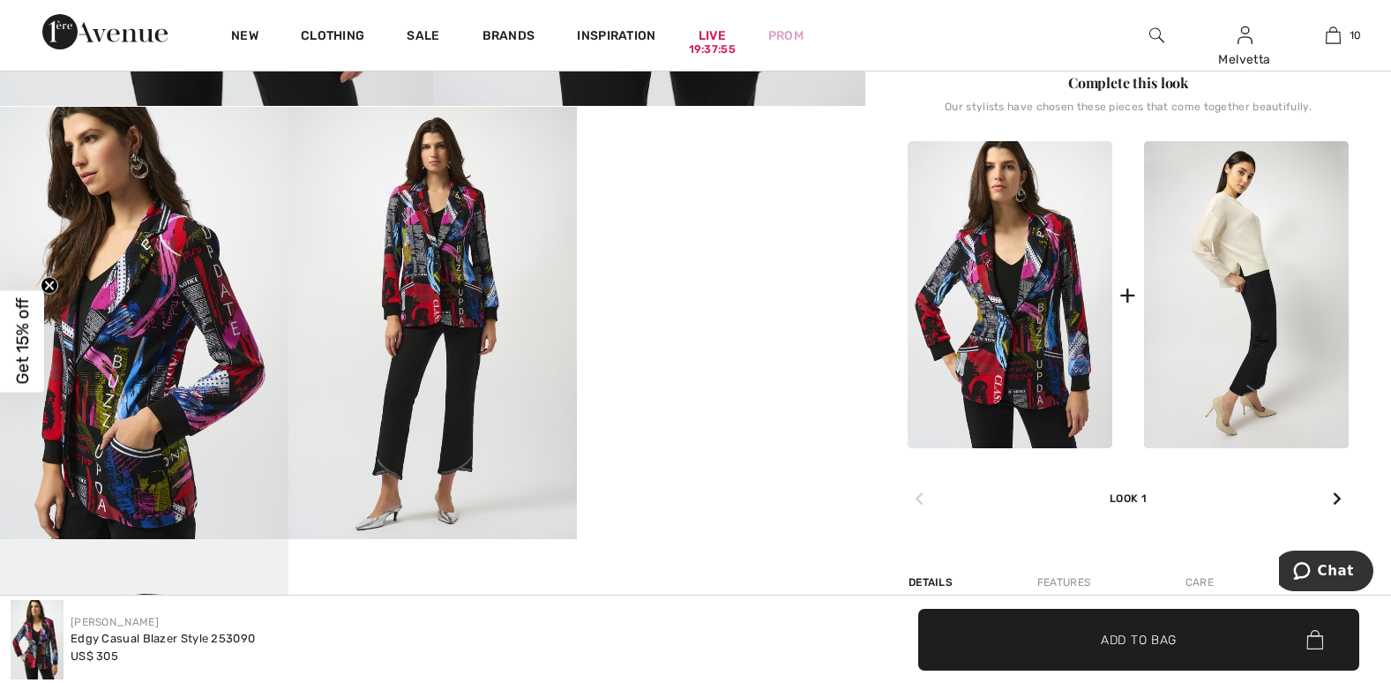
scroll to position [50, 0]
